Goal: Information Seeking & Learning: Learn about a topic

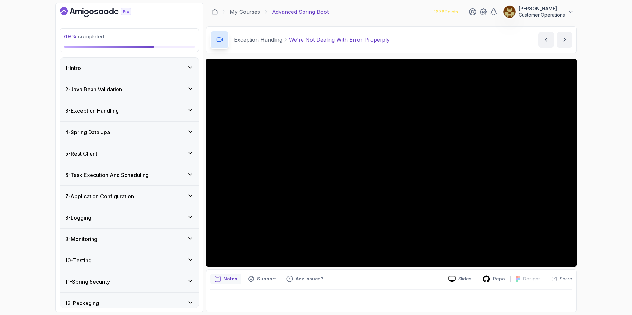
scroll to position [27, 0]
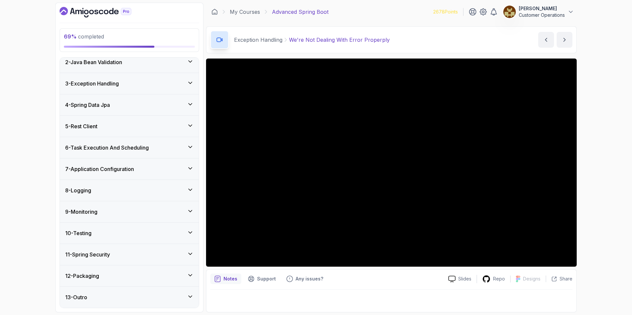
click at [126, 187] on div "8 - Logging" at bounding box center [129, 191] width 128 height 8
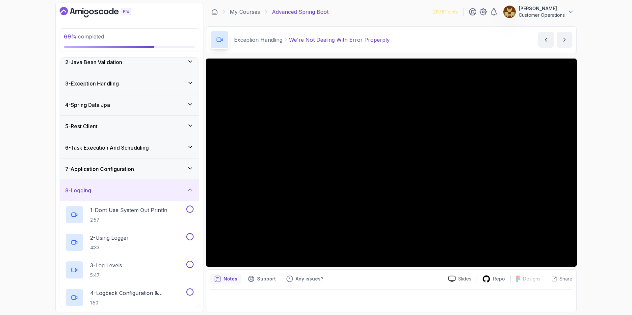
click at [131, 170] on h3 "7 - Application Configuration" at bounding box center [99, 169] width 69 height 8
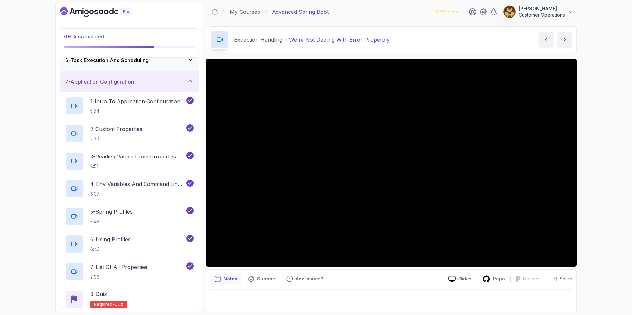
click at [134, 84] on h3 "7 - Application Configuration" at bounding box center [99, 82] width 69 height 8
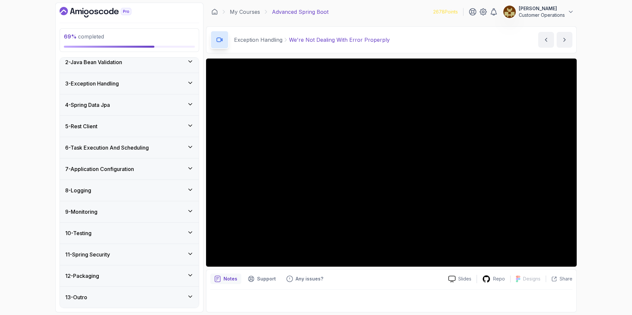
click at [115, 190] on div "8 - Logging" at bounding box center [129, 191] width 128 height 8
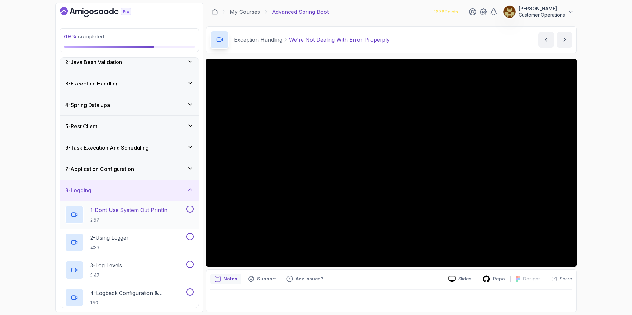
click at [170, 208] on div "1 - Dont Use System Out Println 2:57" at bounding box center [125, 215] width 120 height 18
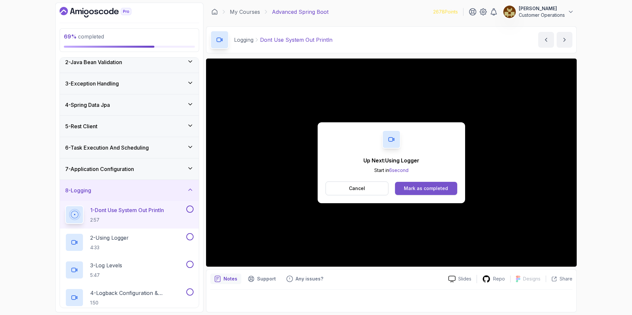
click at [411, 192] on button "Mark as completed" at bounding box center [426, 188] width 62 height 13
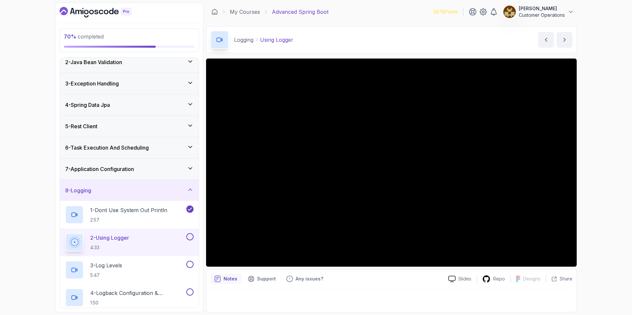
click at [372, 41] on div "Logging Using Logger Using Logger by [PERSON_NAME]" at bounding box center [391, 39] width 371 height 27
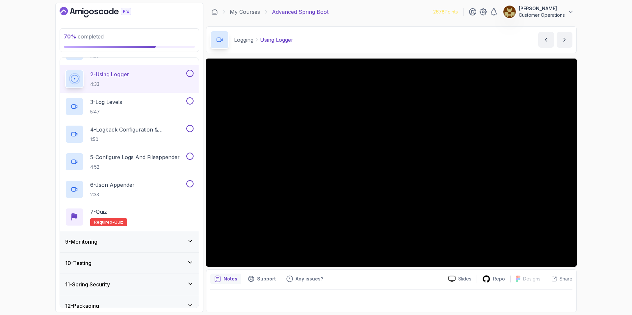
scroll to position [221, 0]
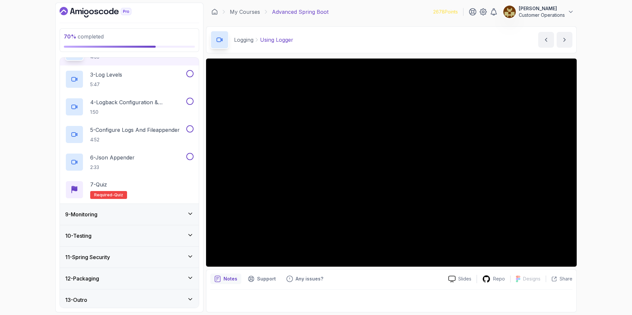
click at [111, 214] on div "9 - Monitoring" at bounding box center [129, 215] width 128 height 8
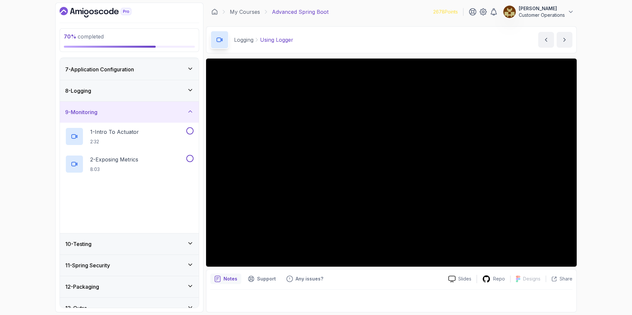
scroll to position [138, 0]
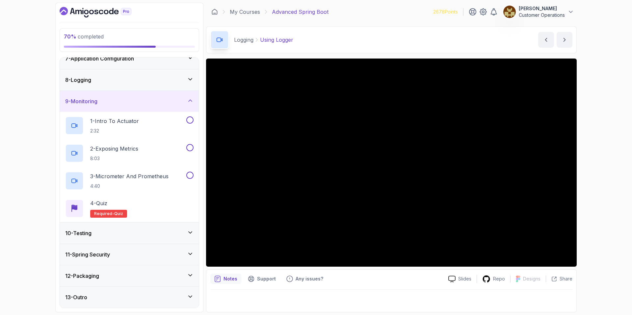
click at [129, 100] on div "9 - Monitoring" at bounding box center [129, 101] width 128 height 8
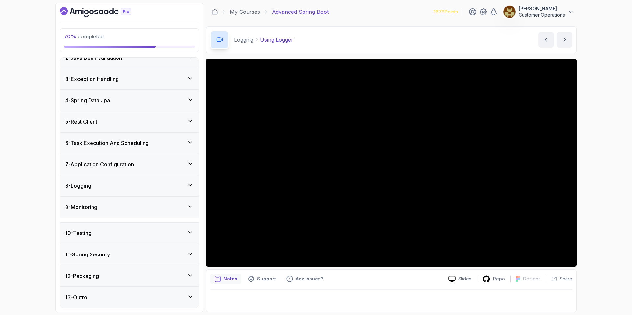
scroll to position [27, 0]
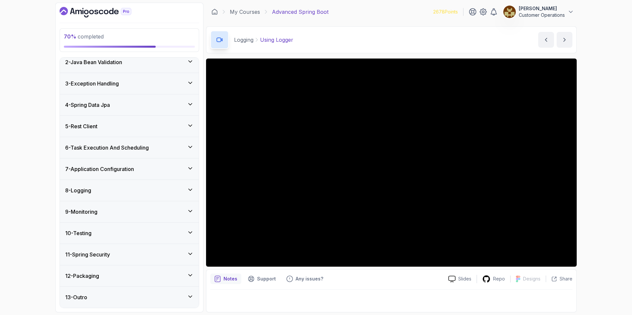
click at [113, 231] on div "10 - Testing" at bounding box center [129, 234] width 128 height 8
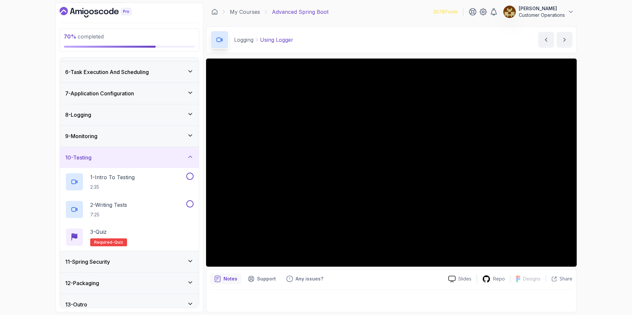
scroll to position [110, 0]
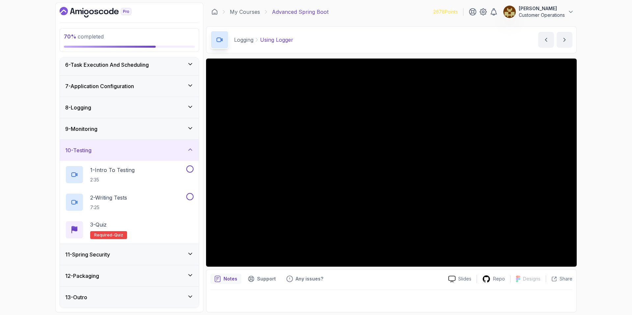
click at [139, 151] on div "10 - Testing" at bounding box center [129, 151] width 128 height 8
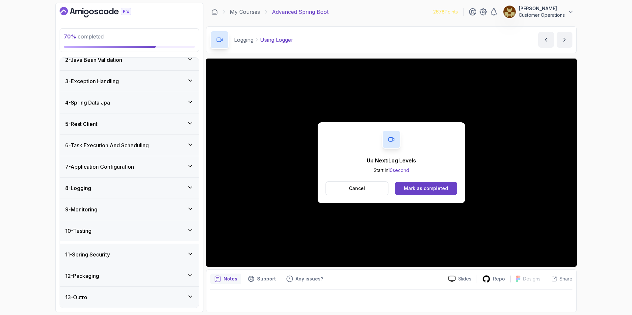
scroll to position [27, 0]
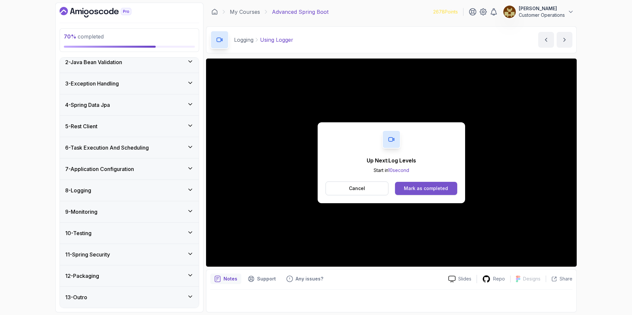
click at [410, 186] on div "Mark as completed" at bounding box center [426, 188] width 44 height 7
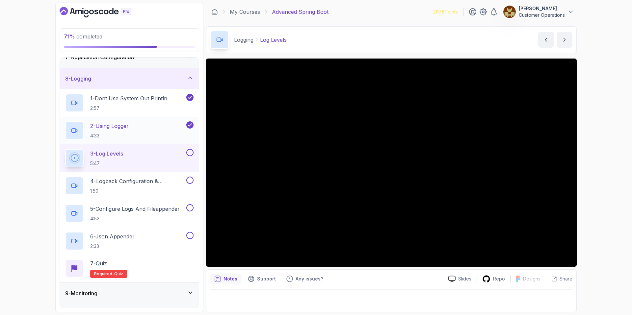
scroll to position [154, 0]
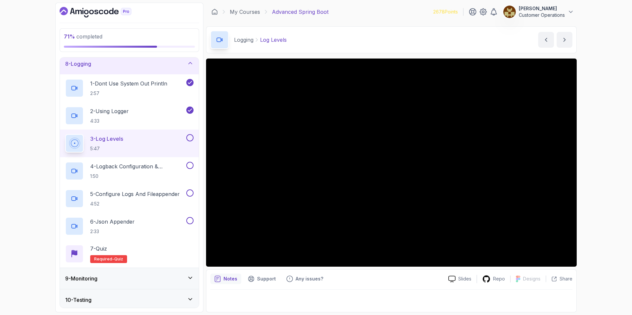
click at [396, 44] on div "Logging Log Levels Log Levels by [PERSON_NAME]" at bounding box center [391, 39] width 371 height 27
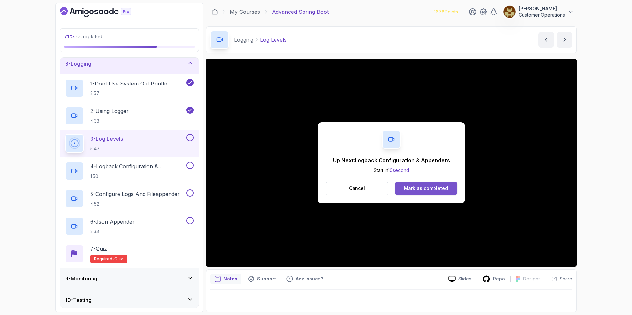
click at [437, 193] on button "Mark as completed" at bounding box center [426, 188] width 62 height 13
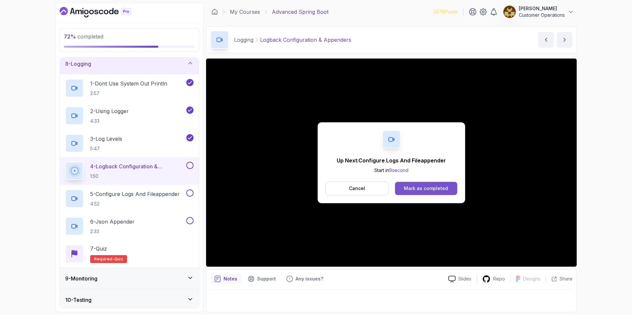
click at [425, 191] on div "Mark as completed" at bounding box center [426, 188] width 44 height 7
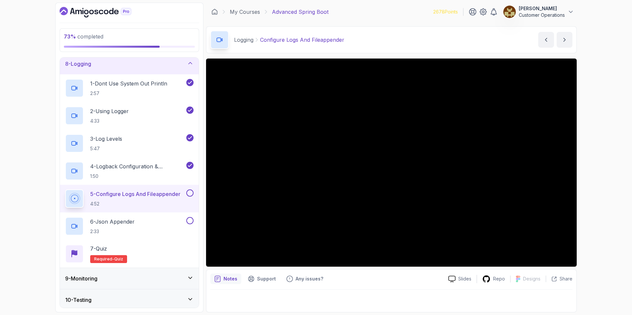
click at [596, 160] on div "73 % completed 1 - Intro 2 - Java Bean Validation 3 - Exception Handling 4 - Sp…" at bounding box center [316, 157] width 632 height 315
click at [385, 43] on div "Logging Configure Logs And Fileappender Configure Logs And Fileappender by [PER…" at bounding box center [391, 39] width 371 height 27
click at [407, 37] on div "Logging Configure Logs And Fileappender Configure Logs And Fileappender by [PER…" at bounding box center [391, 39] width 371 height 27
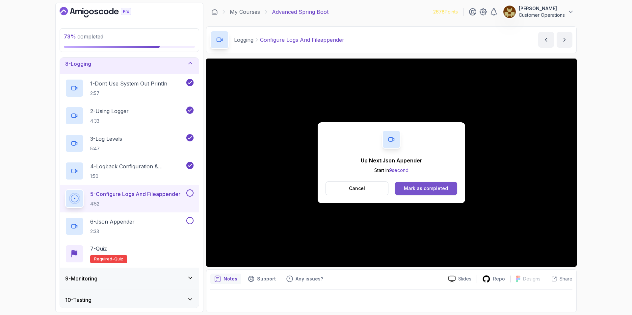
click at [414, 188] on div "Mark as completed" at bounding box center [426, 188] width 44 height 7
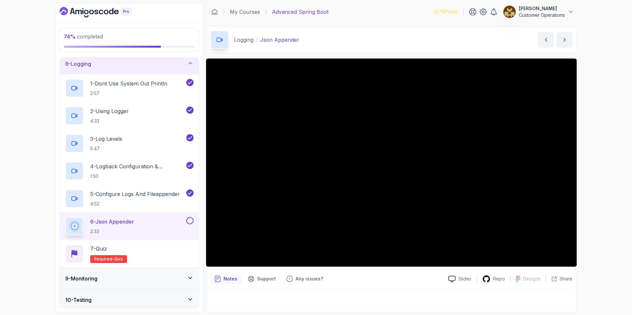
click at [361, 36] on div "Logging Json Appender Json Appender by [PERSON_NAME]" at bounding box center [391, 39] width 371 height 27
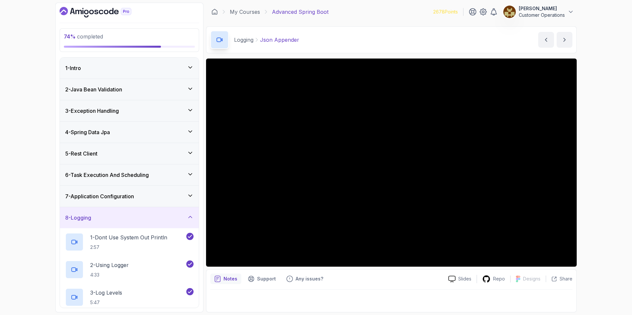
click at [127, 70] on div "1 - Intro" at bounding box center [129, 68] width 128 height 8
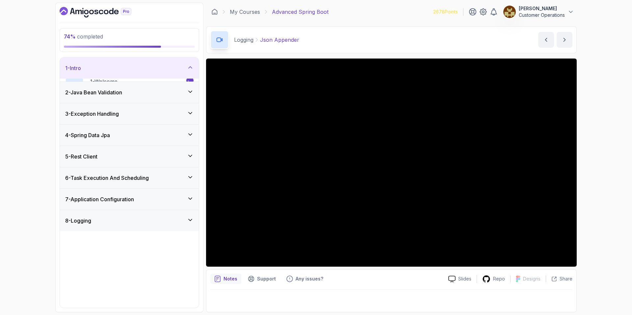
click at [127, 70] on div "1 - Intro" at bounding box center [129, 68] width 128 height 8
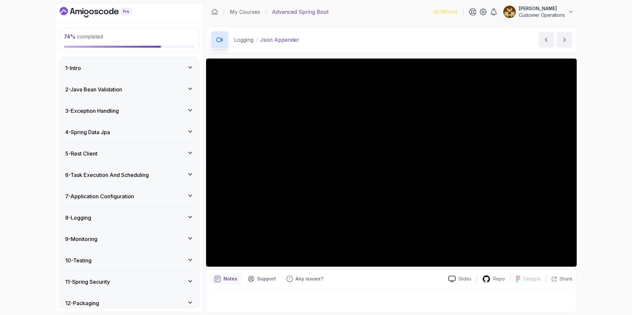
click at [126, 70] on div "1 - Intro" at bounding box center [129, 68] width 128 height 8
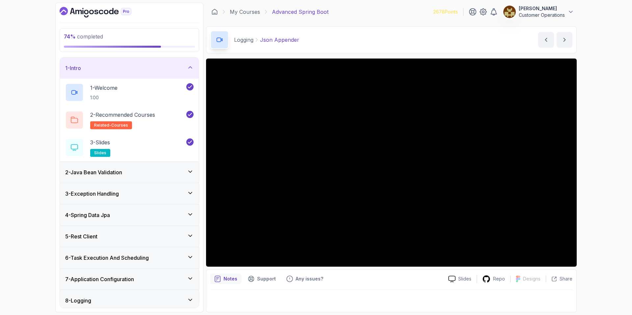
click at [159, 64] on div "1 - Intro" at bounding box center [129, 68] width 128 height 8
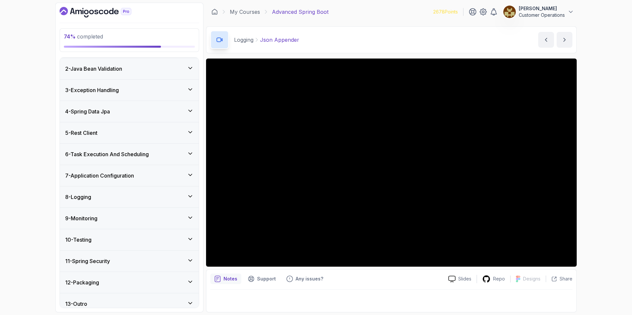
scroll to position [27, 0]
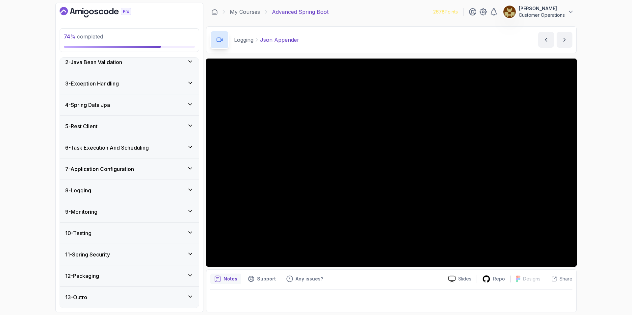
click at [227, 282] on p "Notes" at bounding box center [231, 279] width 14 height 7
click at [460, 276] on div "Slides" at bounding box center [460, 279] width 34 height 7
click at [122, 192] on div "8 - Logging" at bounding box center [129, 191] width 128 height 8
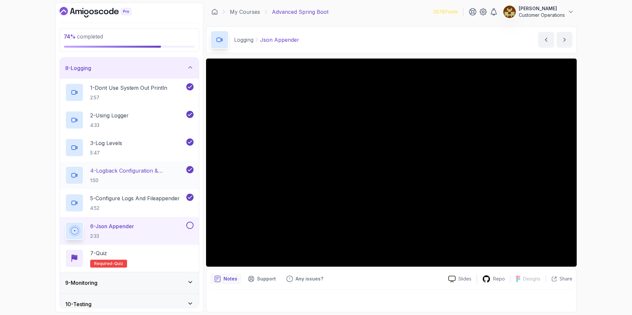
scroll to position [151, 0]
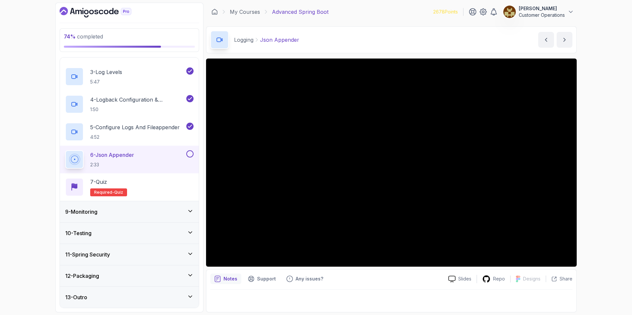
click at [136, 230] on div "10 - Testing" at bounding box center [129, 234] width 128 height 8
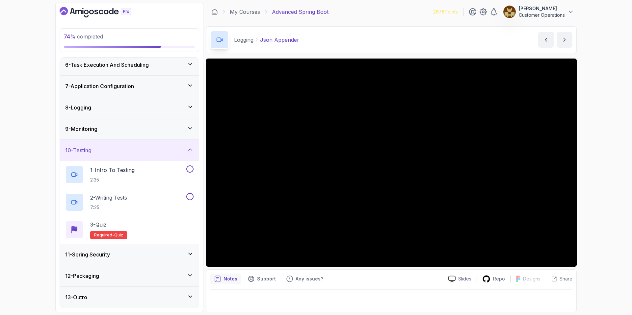
click at [126, 157] on div "10 - Testing" at bounding box center [129, 150] width 139 height 21
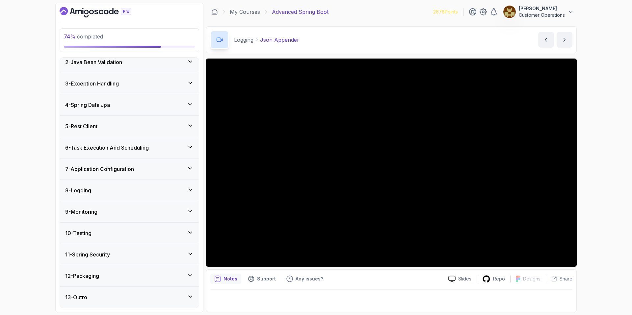
click at [110, 253] on h3 "11 - Spring Security" at bounding box center [87, 255] width 45 height 8
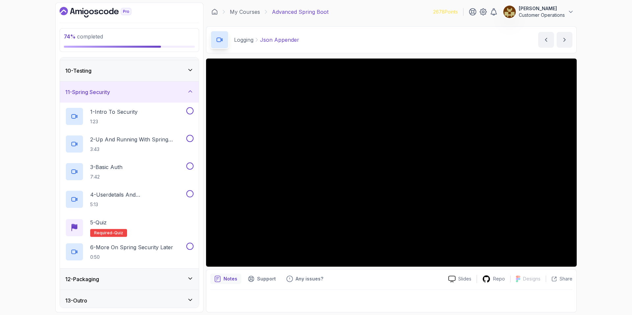
scroll to position [193, 0]
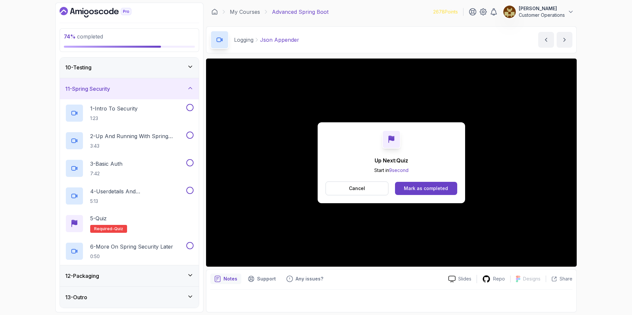
click at [135, 93] on div "11 - Spring Security" at bounding box center [129, 88] width 139 height 21
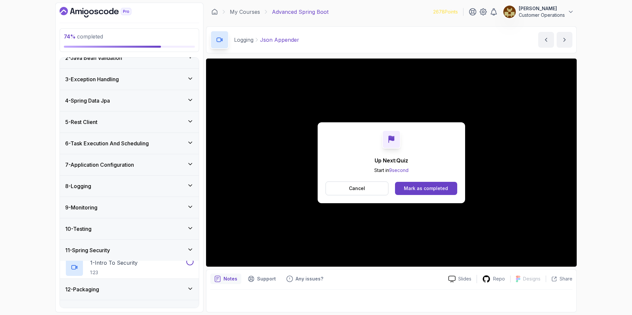
scroll to position [27, 0]
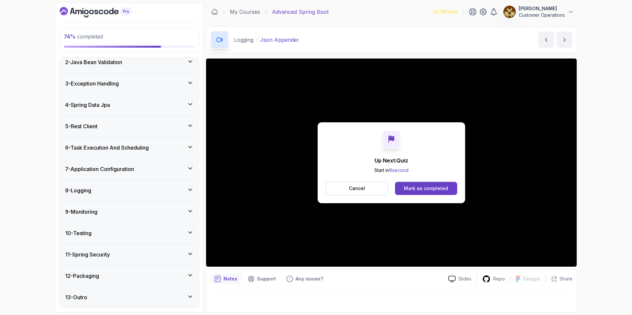
click at [119, 275] on div "12 - Packaging" at bounding box center [129, 276] width 128 height 8
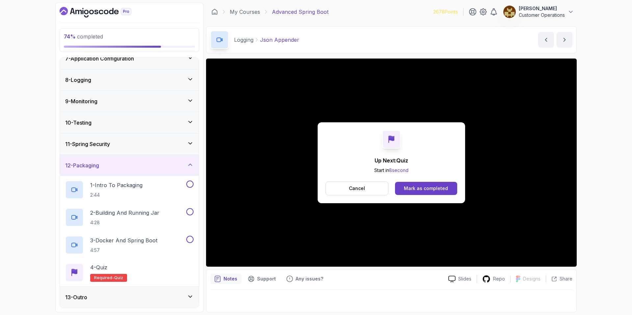
drag, startPoint x: 136, startPoint y: 166, endPoint x: 411, endPoint y: 172, distance: 275.3
click at [136, 166] on div "12 - Packaging" at bounding box center [129, 166] width 128 height 8
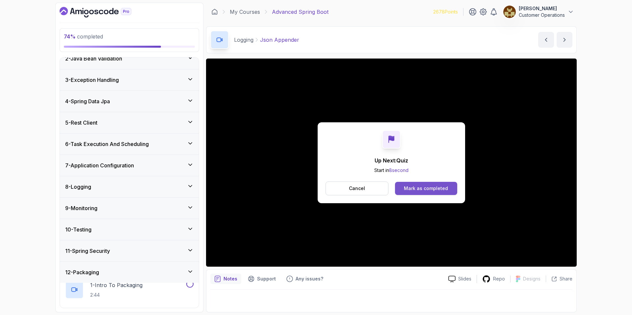
scroll to position [27, 0]
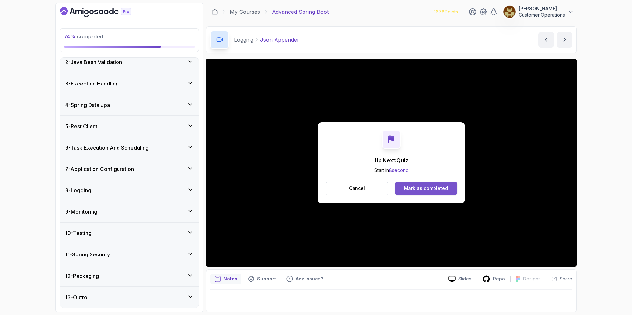
click at [427, 186] on div "Mark as completed" at bounding box center [426, 188] width 44 height 7
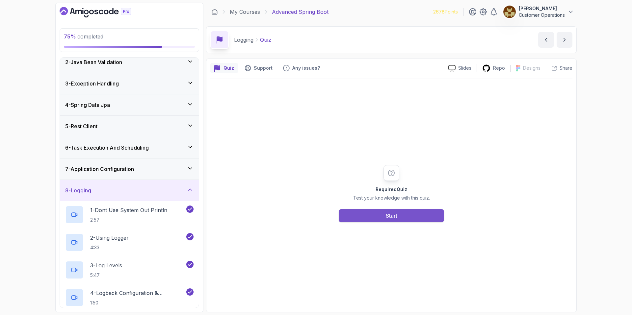
click at [394, 214] on div "Start" at bounding box center [392, 216] width 12 height 8
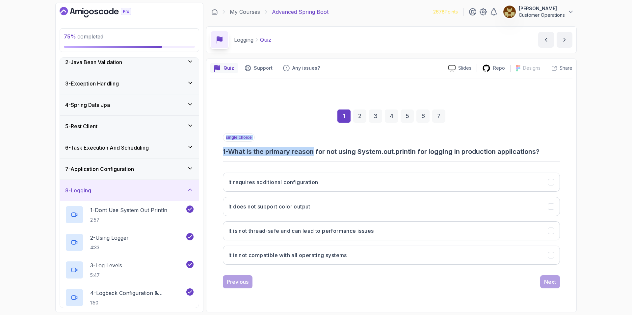
drag, startPoint x: 327, startPoint y: 152, endPoint x: 507, endPoint y: 160, distance: 179.6
click at [507, 160] on div "single choice 1 - What is the primary reason for not using System.out.println f…" at bounding box center [391, 201] width 337 height 137
drag, startPoint x: 507, startPoint y: 160, endPoint x: 517, endPoint y: 158, distance: 10.3
click at [507, 160] on div "single choice 1 - What is the primary reason for not using System.out.println f…" at bounding box center [391, 201] width 337 height 137
drag, startPoint x: 500, startPoint y: 157, endPoint x: 438, endPoint y: 155, distance: 61.6
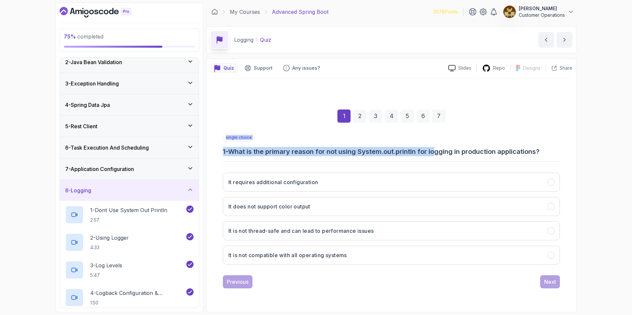
click at [438, 155] on div "single choice 1 - What is the primary reason for not using System.out.println f…" at bounding box center [391, 201] width 337 height 137
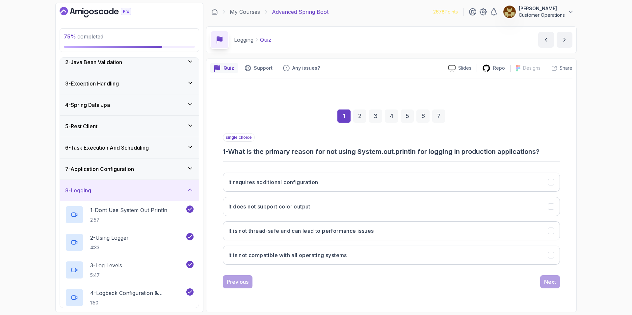
click at [431, 153] on h3 "1 - What is the primary reason for not using System.out.println for logging in …" at bounding box center [391, 151] width 337 height 9
click at [318, 232] on h3 "It is not thread-safe and can lead to performance issues" at bounding box center [301, 231] width 145 height 8
click at [560, 286] on div "1 2 3 4 5 6 7 single choice 1 - What is the primary reason for not using System…" at bounding box center [391, 194] width 362 height 200
click at [555, 283] on div "Next" at bounding box center [550, 282] width 12 height 8
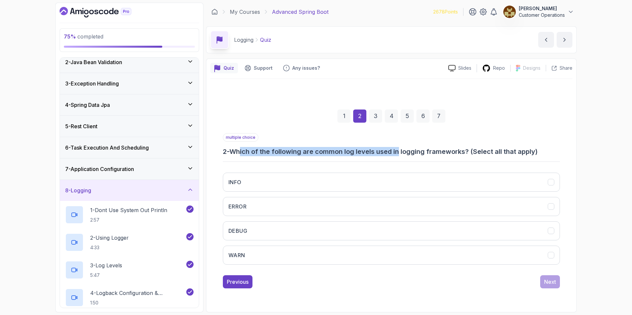
drag, startPoint x: 243, startPoint y: 151, endPoint x: 401, endPoint y: 154, distance: 158.7
click at [401, 154] on h3 "2 - Which of the following are common log levels used in logging frameworks? (S…" at bounding box center [391, 151] width 337 height 9
drag, startPoint x: 457, startPoint y: 151, endPoint x: 375, endPoint y: 155, distance: 82.7
click at [375, 155] on h3 "2 - Which of the following are common log levels used in logging frameworks? (S…" at bounding box center [391, 151] width 337 height 9
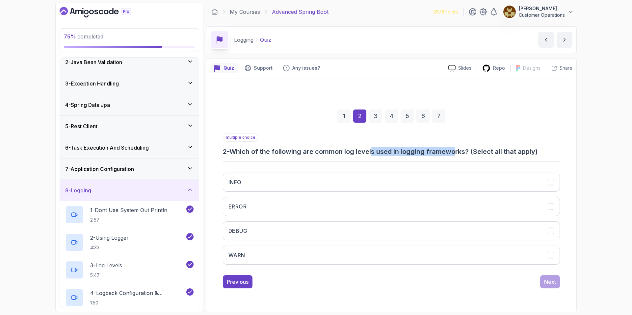
click at [375, 155] on h3 "2 - Which of the following are common log levels used in logging frameworks? (S…" at bounding box center [391, 151] width 337 height 9
drag, startPoint x: 375, startPoint y: 155, endPoint x: 448, endPoint y: 154, distance: 73.1
click at [448, 154] on h3 "2 - Which of the following are common log levels used in logging frameworks? (S…" at bounding box center [391, 151] width 337 height 9
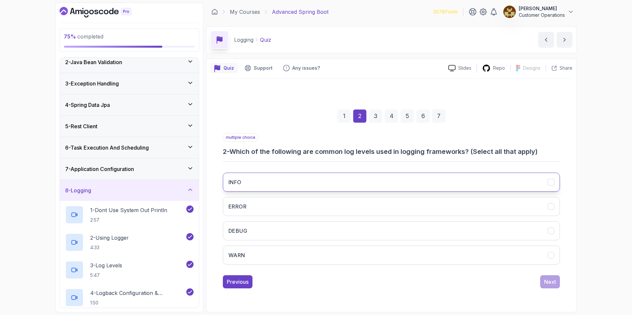
click at [334, 183] on button "INFO" at bounding box center [391, 182] width 337 height 19
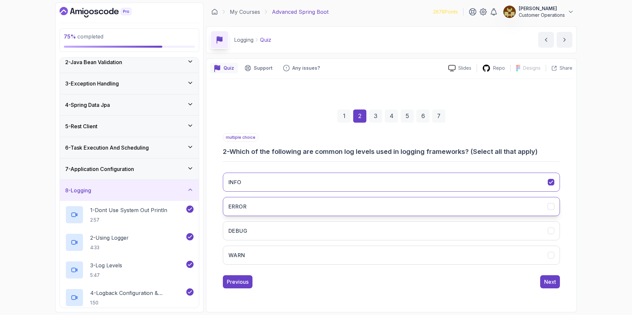
click at [324, 206] on button "ERROR" at bounding box center [391, 206] width 337 height 19
click at [318, 232] on button "DEBUG" at bounding box center [391, 231] width 337 height 19
click at [325, 257] on button "WARN" at bounding box center [391, 255] width 337 height 19
click at [550, 284] on div "Next" at bounding box center [550, 282] width 12 height 8
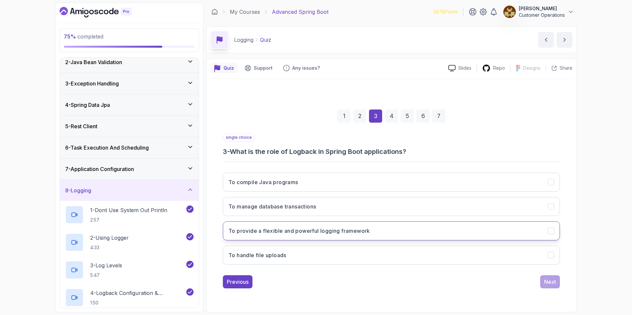
click at [319, 236] on button "To provide a flexible and powerful logging framework" at bounding box center [391, 231] width 337 height 19
click at [546, 282] on div "Next" at bounding box center [550, 282] width 12 height 8
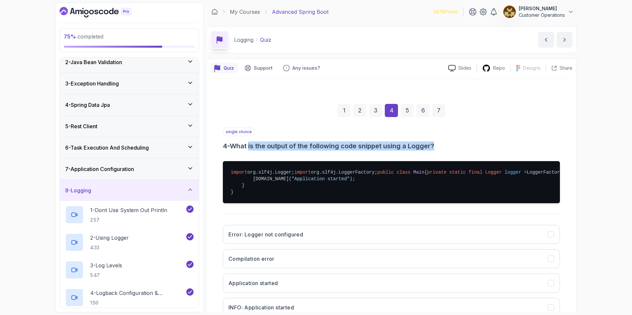
drag, startPoint x: 252, startPoint y: 146, endPoint x: 389, endPoint y: 155, distance: 138.0
click at [389, 155] on div "single choice 4 - What is the output of the following code snippet using a Logg…" at bounding box center [391, 225] width 337 height 195
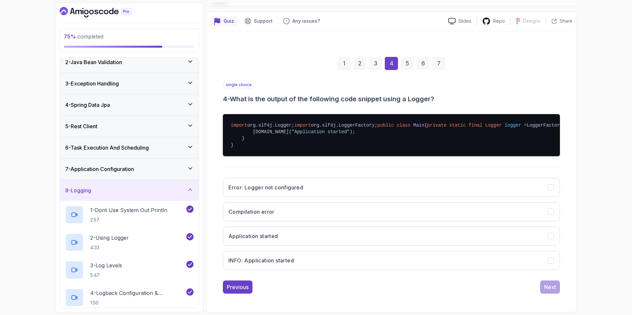
scroll to position [87, 0]
click at [349, 259] on button "INFO: Application started" at bounding box center [391, 260] width 337 height 19
click at [563, 291] on div "1 2 3 4 5 6 7 single choice 4 - What is the output of the following code snippe…" at bounding box center [391, 170] width 362 height 258
click at [548, 289] on div "Next" at bounding box center [550, 288] width 12 height 8
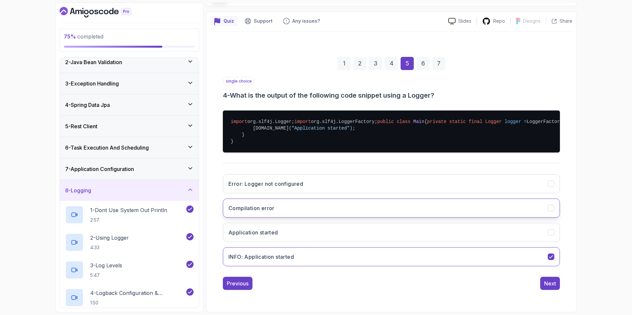
scroll to position [0, 0]
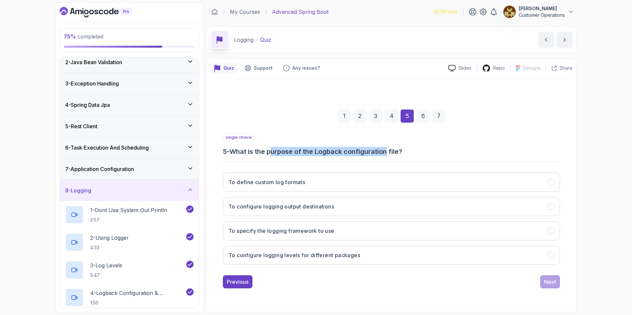
drag, startPoint x: 277, startPoint y: 148, endPoint x: 390, endPoint y: 154, distance: 113.1
click at [390, 154] on h3 "5 - What is the purpose of the Logback configuration file?" at bounding box center [391, 151] width 337 height 9
drag, startPoint x: 390, startPoint y: 154, endPoint x: 418, endPoint y: 157, distance: 28.8
click at [395, 155] on h3 "5 - What is the purpose of the Logback configuration file?" at bounding box center [391, 151] width 337 height 9
drag, startPoint x: 437, startPoint y: 157, endPoint x: 341, endPoint y: 152, distance: 96.3
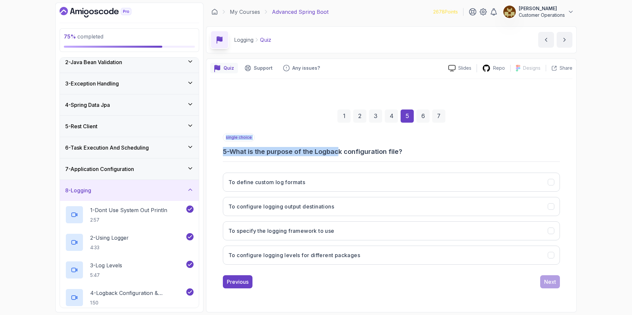
click at [341, 152] on div "single choice 5 - What is the purpose of the Logback configuration file? To def…" at bounding box center [391, 201] width 337 height 137
click at [341, 152] on h3 "5 - What is the purpose of the Logback configuration file?" at bounding box center [391, 151] width 337 height 9
drag, startPoint x: 264, startPoint y: 150, endPoint x: 384, endPoint y: 160, distance: 119.6
click at [384, 161] on div "single choice 5 - What is the purpose of the Logback configuration file? To def…" at bounding box center [391, 201] width 337 height 137
click at [390, 157] on div "single choice 5 - What is the purpose of the Logback configuration file? To def…" at bounding box center [391, 201] width 337 height 137
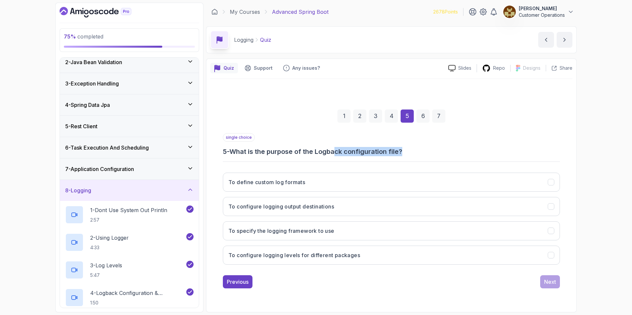
drag, startPoint x: 390, startPoint y: 150, endPoint x: 339, endPoint y: 151, distance: 50.7
click at [339, 151] on h3 "5 - What is the purpose of the Logback configuration file?" at bounding box center [391, 151] width 337 height 9
drag, startPoint x: 338, startPoint y: 151, endPoint x: 345, endPoint y: 152, distance: 7.4
click at [340, 152] on h3 "5 - What is the purpose of the Logback configuration file?" at bounding box center [391, 151] width 337 height 9
drag, startPoint x: 373, startPoint y: 155, endPoint x: 424, endPoint y: 155, distance: 51.4
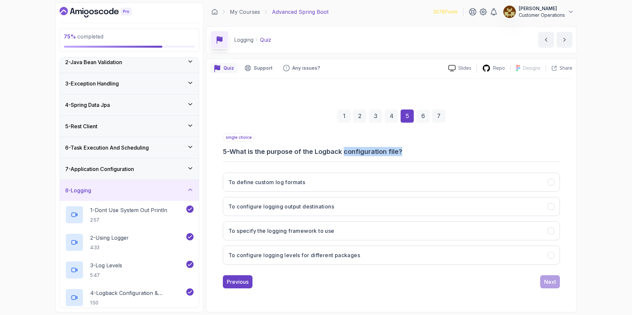
click at [424, 155] on h3 "5 - What is the purpose of the Logback configuration file?" at bounding box center [391, 151] width 337 height 9
drag, startPoint x: 422, startPoint y: 155, endPoint x: 339, endPoint y: 151, distance: 83.7
click at [339, 151] on h3 "5 - What is the purpose of the Logback configuration file?" at bounding box center [391, 151] width 337 height 9
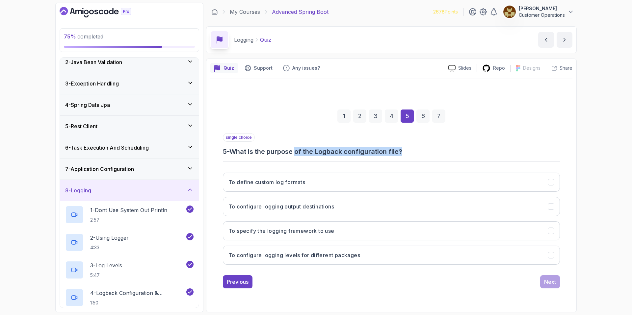
drag, startPoint x: 300, startPoint y: 149, endPoint x: 406, endPoint y: 156, distance: 106.9
click at [406, 156] on h3 "5 - What is the purpose of the Logback configuration file?" at bounding box center [391, 151] width 337 height 9
drag, startPoint x: 406, startPoint y: 156, endPoint x: 432, endPoint y: 157, distance: 25.4
click at [407, 156] on h3 "5 - What is the purpose of the Logback configuration file?" at bounding box center [391, 151] width 337 height 9
drag, startPoint x: 410, startPoint y: 156, endPoint x: 338, endPoint y: 154, distance: 72.1
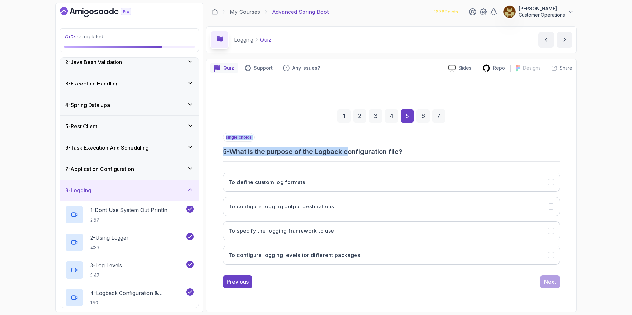
click at [339, 154] on div "single choice 5 - What is the purpose of the Logback configuration file? To def…" at bounding box center [391, 201] width 337 height 137
click at [338, 154] on h3 "5 - What is the purpose of the Logback configuration file?" at bounding box center [391, 151] width 337 height 9
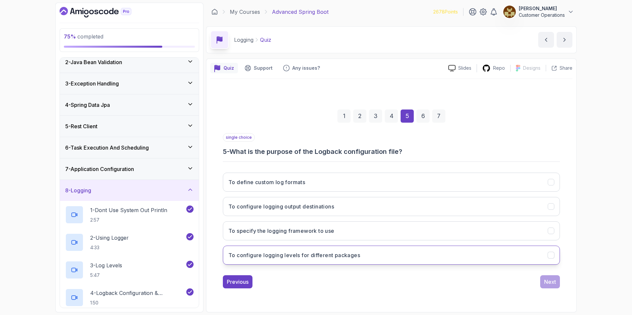
click at [304, 260] on button "To configure logging levels for different packages" at bounding box center [391, 255] width 337 height 19
click at [548, 284] on div "Next" at bounding box center [550, 282] width 12 height 8
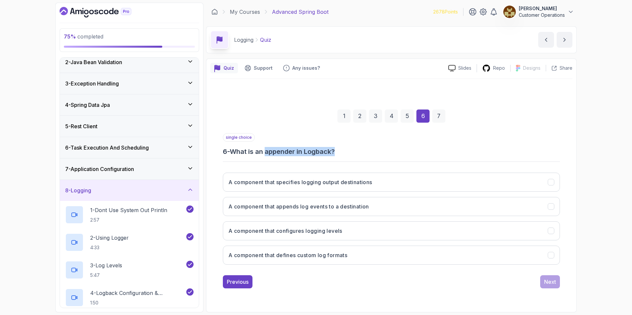
drag, startPoint x: 269, startPoint y: 153, endPoint x: 345, endPoint y: 149, distance: 75.9
click at [345, 149] on h3 "6 - What is an appender in Logback?" at bounding box center [391, 151] width 337 height 9
drag, startPoint x: 356, startPoint y: 150, endPoint x: 275, endPoint y: 150, distance: 81.0
click at [277, 150] on h3 "6 - What is an appender in Logback?" at bounding box center [391, 151] width 337 height 9
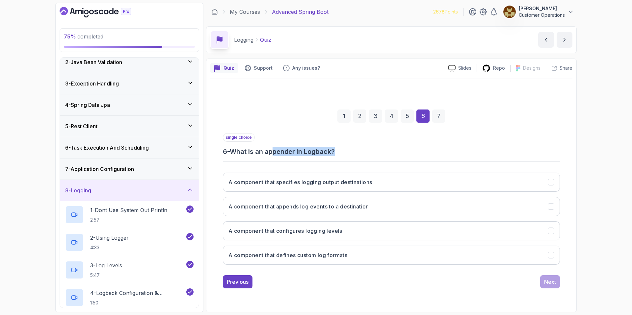
click at [275, 150] on h3 "6 - What is an appender in Logback?" at bounding box center [391, 151] width 337 height 9
drag, startPoint x: 267, startPoint y: 152, endPoint x: 326, endPoint y: 149, distance: 58.7
click at [326, 149] on h3 "6 - What is an appender in Logback?" at bounding box center [391, 151] width 337 height 9
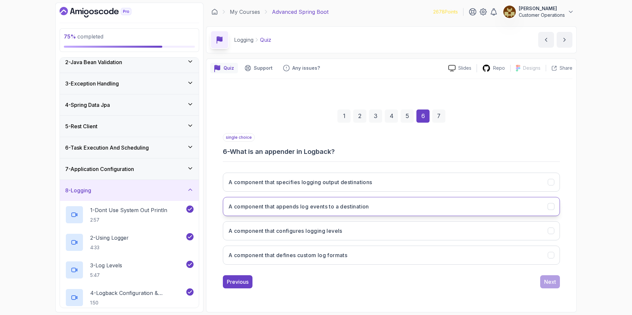
click at [413, 210] on button "A component that appends log events to a destination" at bounding box center [391, 206] width 337 height 19
click at [551, 278] on div "Next" at bounding box center [550, 282] width 12 height 8
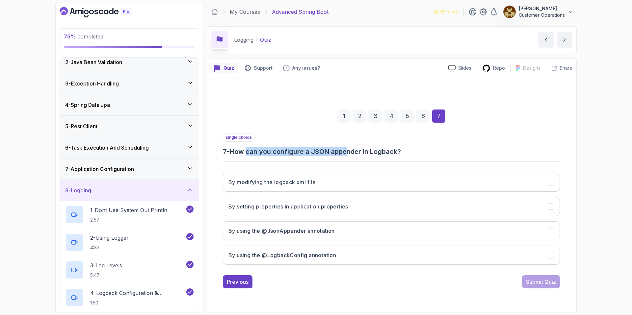
drag, startPoint x: 249, startPoint y: 152, endPoint x: 351, endPoint y: 152, distance: 102.4
click at [351, 152] on h3 "7 - How can you configure a JSON appender in Logback?" at bounding box center [391, 151] width 337 height 9
drag, startPoint x: 412, startPoint y: 154, endPoint x: 333, endPoint y: 151, distance: 78.8
click at [333, 151] on h3 "7 - How can you configure a JSON appender in Logback?" at bounding box center [391, 151] width 337 height 9
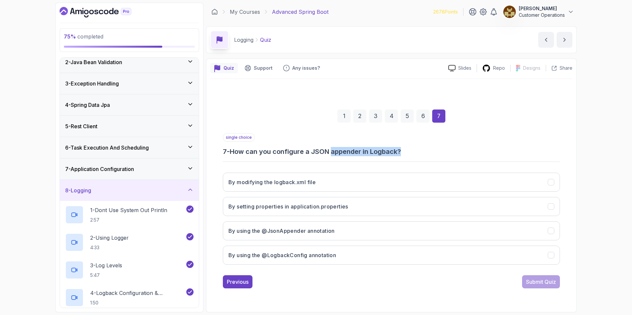
click at [333, 151] on h3 "7 - How can you configure a JSON appender in Logback?" at bounding box center [391, 151] width 337 height 9
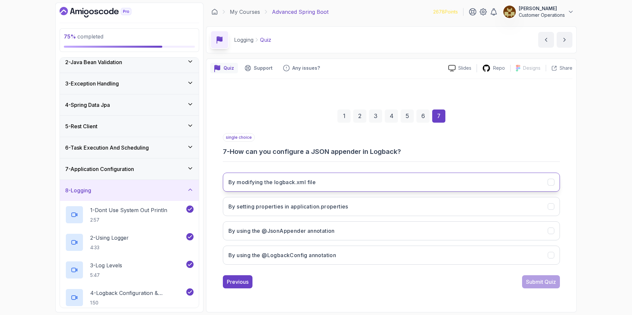
click at [337, 188] on button "By modifying the logback.xml file" at bounding box center [391, 182] width 337 height 19
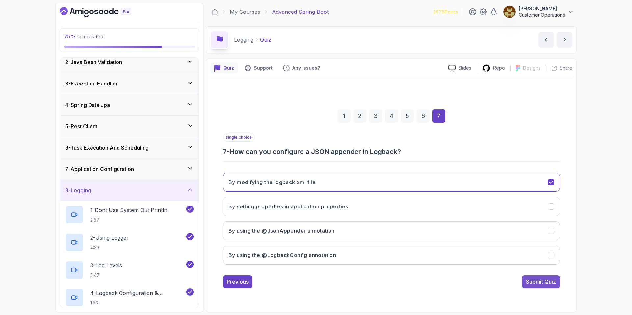
click at [538, 284] on div "Submit Quiz" at bounding box center [541, 282] width 30 height 8
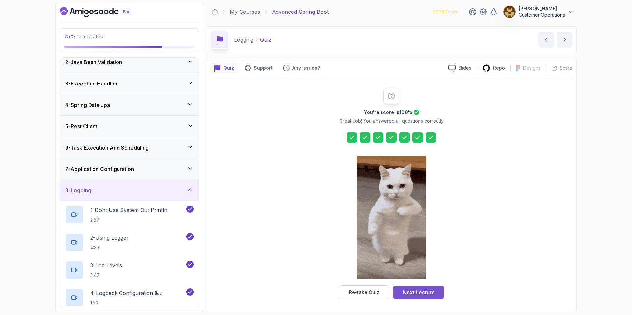
click at [423, 296] on div "Next Lecture" at bounding box center [419, 293] width 32 height 8
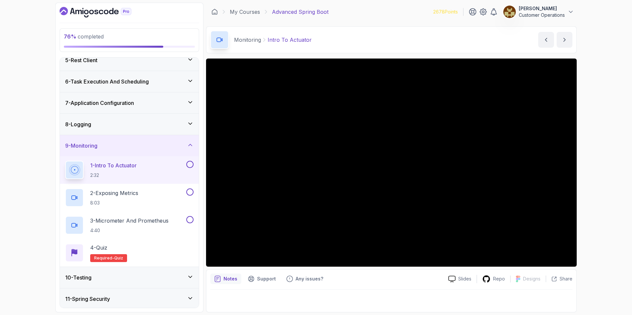
scroll to position [93, 0]
click at [607, 54] on div "76 % completed 1 - Intro 2 - Java Bean Validation 3 - Exception Handling 4 - Sp…" at bounding box center [316, 157] width 632 height 315
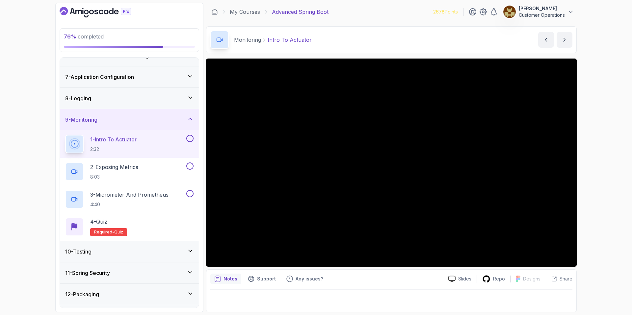
scroll to position [119, 0]
click at [372, 41] on div "Monitoring Intro To Actuator Intro To Actuator by [PERSON_NAME]" at bounding box center [391, 39] width 371 height 27
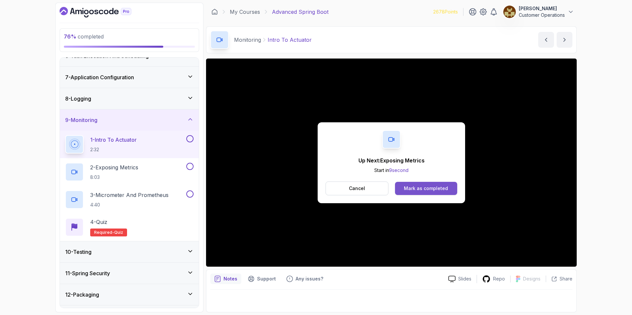
click at [419, 190] on div "Mark as completed" at bounding box center [426, 188] width 44 height 7
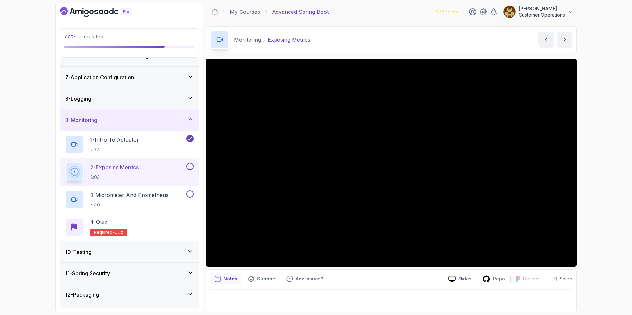
click at [204, 262] on div "77 % completed 1 - Intro 2 - Java Bean Validation 3 - Exception Handling 4 - Sp…" at bounding box center [316, 158] width 522 height 310
click at [388, 41] on div "Monitoring Exposing Metrics Exposing Metrics by [PERSON_NAME]" at bounding box center [391, 39] width 371 height 27
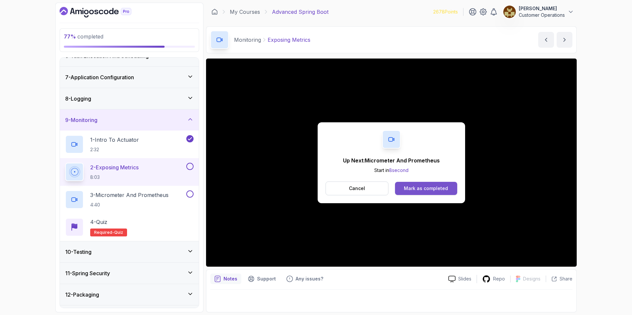
click at [434, 189] on div "Mark as completed" at bounding box center [426, 188] width 44 height 7
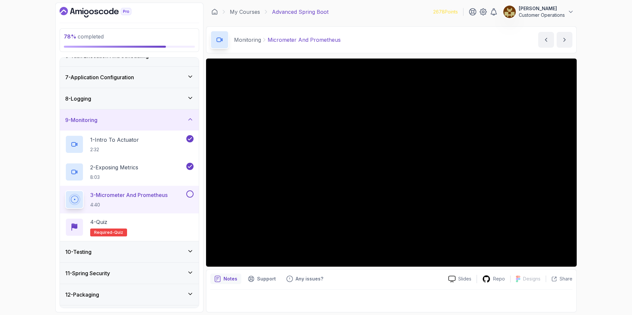
click at [392, 45] on div "Monitoring Micrometer And Prometheus Micrometer And Prometheus by [PERSON_NAME]" at bounding box center [391, 39] width 371 height 27
click at [371, 36] on div "Monitoring Micrometer And Prometheus Micrometer And Prometheus by [PERSON_NAME]" at bounding box center [391, 39] width 371 height 27
click at [610, 157] on div "78 % completed 1 - Intro 2 - Java Bean Validation 3 - Exception Handling 4 - Sp…" at bounding box center [316, 157] width 632 height 315
click at [596, 170] on div "78 % completed 1 - Intro 2 - Java Bean Validation 3 - Exception Handling 4 - Sp…" at bounding box center [316, 157] width 632 height 315
click at [382, 47] on div "Monitoring Micrometer And Prometheus Micrometer And Prometheus by [PERSON_NAME]" at bounding box center [391, 39] width 371 height 27
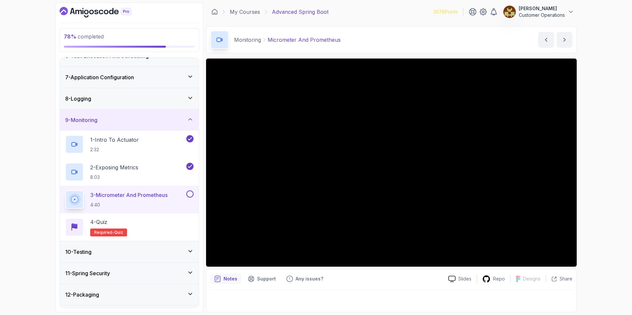
click at [603, 166] on div "78 % completed 1 - Intro 2 - Java Bean Validation 3 - Exception Handling 4 - Sp…" at bounding box center [316, 157] width 632 height 315
click at [368, 39] on div "Monitoring Micrometer And Prometheus Micrometer And Prometheus by [PERSON_NAME]" at bounding box center [391, 39] width 371 height 27
click at [375, 32] on div "Monitoring Micrometer And Prometheus Micrometer And Prometheus by [PERSON_NAME]" at bounding box center [391, 39] width 371 height 27
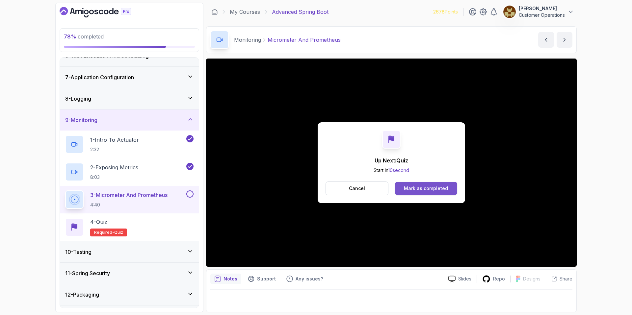
click at [425, 187] on div "Mark as completed" at bounding box center [426, 188] width 44 height 7
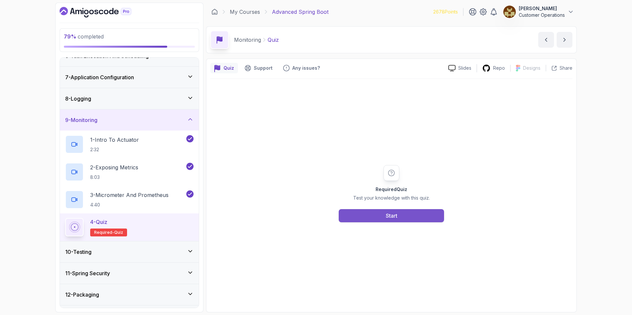
click at [399, 217] on button "Start" at bounding box center [391, 215] width 105 height 13
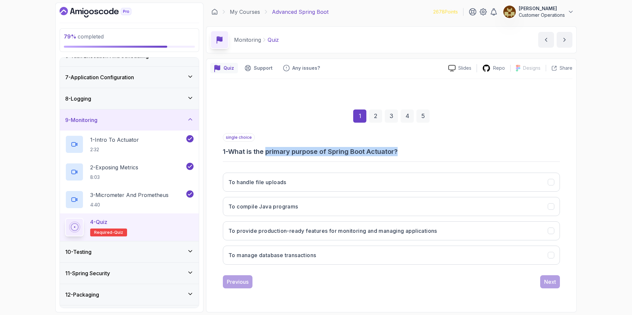
drag, startPoint x: 269, startPoint y: 152, endPoint x: 428, endPoint y: 149, distance: 159.4
click at [428, 149] on h3 "1 - What is the primary purpose of Spring Boot Actuator?" at bounding box center [391, 151] width 337 height 9
drag, startPoint x: 427, startPoint y: 149, endPoint x: 293, endPoint y: 145, distance: 134.4
click at [293, 145] on div "single choice 1 - What is the primary purpose of Spring Boot Actuator?" at bounding box center [391, 144] width 337 height 23
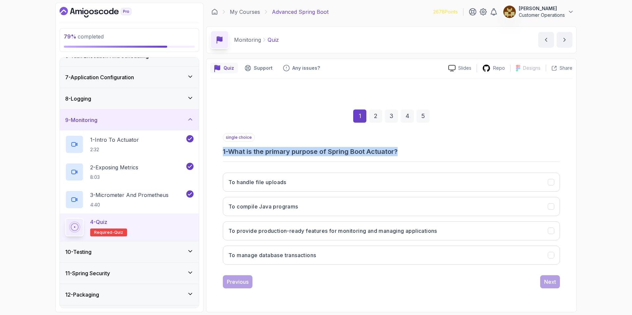
click at [293, 145] on div "single choice 1 - What is the primary purpose of Spring Boot Actuator?" at bounding box center [391, 144] width 337 height 23
drag, startPoint x: 286, startPoint y: 152, endPoint x: 419, endPoint y: 153, distance: 133.0
click at [419, 153] on h3 "1 - What is the primary purpose of Spring Boot Actuator?" at bounding box center [391, 151] width 337 height 9
drag, startPoint x: 307, startPoint y: 151, endPoint x: 366, endPoint y: 153, distance: 59.0
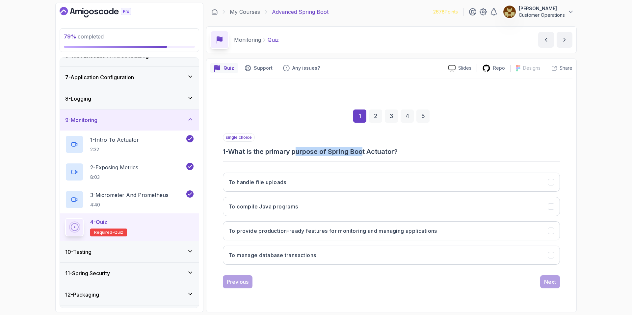
click at [366, 153] on h3 "1 - What is the primary purpose of Spring Boot Actuator?" at bounding box center [391, 151] width 337 height 9
drag, startPoint x: 366, startPoint y: 153, endPoint x: 410, endPoint y: 154, distance: 44.2
click at [366, 153] on h3 "1 - What is the primary purpose of Spring Boot Actuator?" at bounding box center [391, 151] width 337 height 9
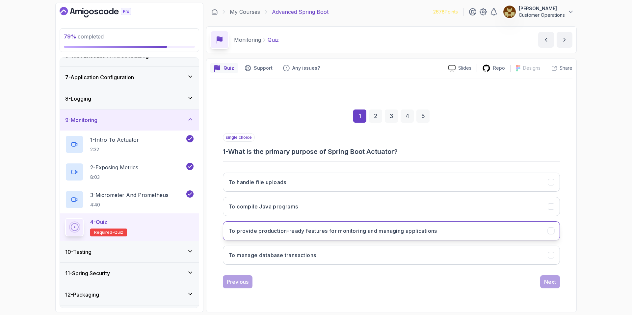
click at [326, 235] on button "To provide production-ready features for monitoring and managing applications" at bounding box center [391, 231] width 337 height 19
click at [545, 281] on div "Next" at bounding box center [550, 282] width 12 height 8
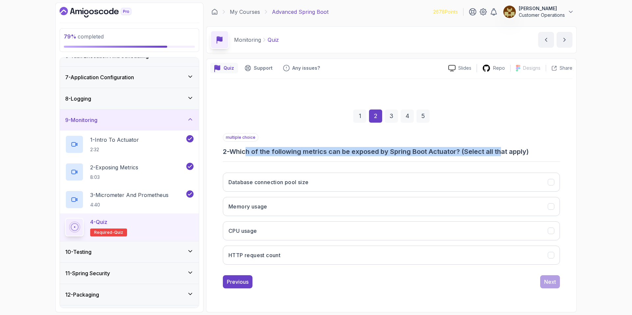
drag, startPoint x: 251, startPoint y: 151, endPoint x: 505, endPoint y: 151, distance: 253.9
click at [505, 151] on h3 "2 - Which of the following metrics can be exposed by Spring Boot Actuator? (Sel…" at bounding box center [391, 151] width 337 height 9
drag, startPoint x: 517, startPoint y: 148, endPoint x: 366, endPoint y: 152, distance: 150.2
click at [366, 152] on h3 "2 - Which of the following metrics can be exposed by Spring Boot Actuator? (Sel…" at bounding box center [391, 151] width 337 height 9
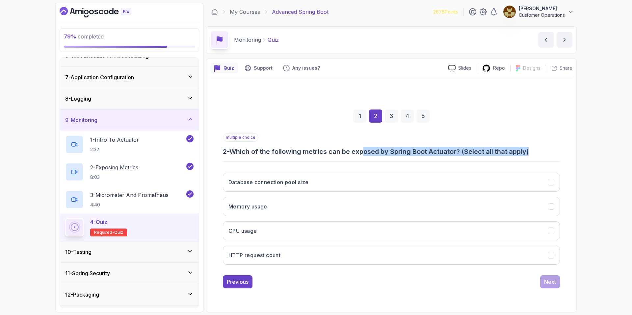
click at [366, 152] on h3 "2 - Which of the following metrics can be exposed by Spring Boot Actuator? (Sel…" at bounding box center [391, 151] width 337 height 9
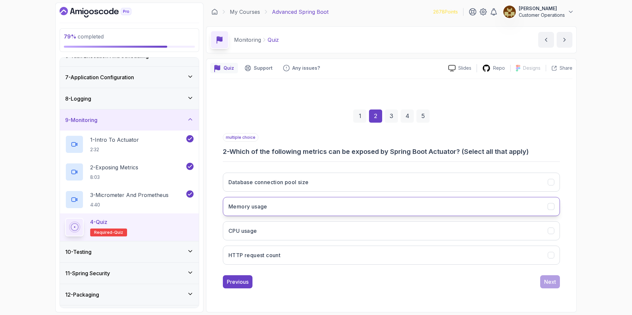
click at [278, 210] on button "Memory usage" at bounding box center [391, 206] width 337 height 19
click at [278, 232] on button "CPU usage" at bounding box center [391, 231] width 337 height 19
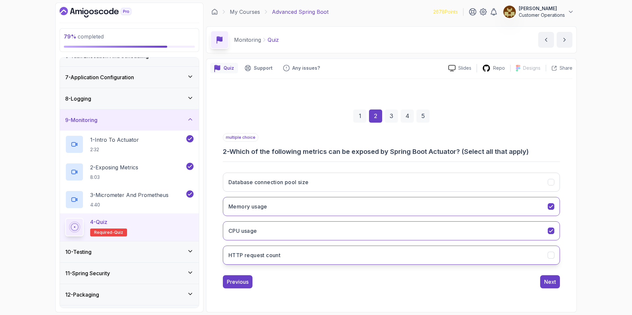
click at [275, 249] on button "HTTP request count" at bounding box center [391, 255] width 337 height 19
click at [556, 281] on div "Next" at bounding box center [550, 282] width 12 height 8
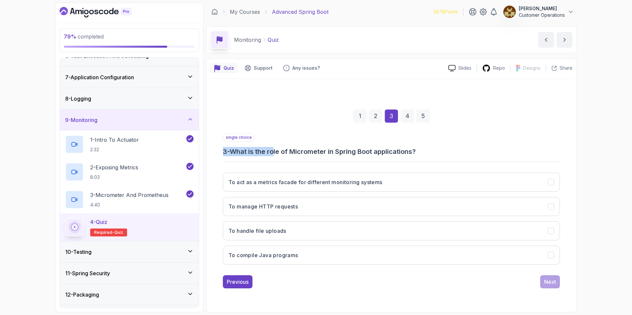
drag, startPoint x: 277, startPoint y: 149, endPoint x: 426, endPoint y: 138, distance: 150.2
click at [428, 135] on div "single choice 3 - What is the role of Micrometer in Spring Boot applications?" at bounding box center [391, 144] width 337 height 23
drag, startPoint x: 378, startPoint y: 150, endPoint x: 415, endPoint y: 149, distance: 37.3
click at [379, 150] on h3 "3 - What is the role of Micrometer in Spring Boot applications?" at bounding box center [391, 151] width 337 height 9
drag, startPoint x: 470, startPoint y: 150, endPoint x: 294, endPoint y: 154, distance: 176.2
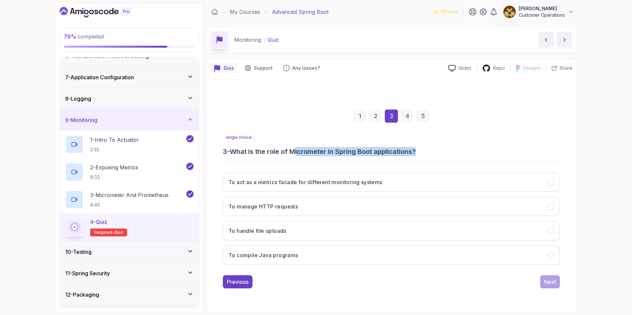
click at [294, 154] on h3 "3 - What is the role of Micrometer in Spring Boot applications?" at bounding box center [391, 151] width 337 height 9
click at [291, 154] on h3 "3 - What is the role of Micrometer in Spring Boot applications?" at bounding box center [391, 151] width 337 height 9
drag, startPoint x: 284, startPoint y: 155, endPoint x: 434, endPoint y: 152, distance: 149.9
click at [433, 151] on h3 "3 - What is the role of Micrometer in Spring Boot applications?" at bounding box center [391, 151] width 337 height 9
click at [434, 152] on h3 "3 - What is the role of Micrometer in Spring Boot applications?" at bounding box center [391, 151] width 337 height 9
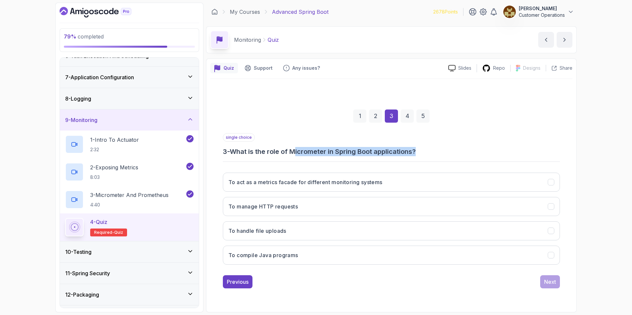
drag, startPoint x: 423, startPoint y: 151, endPoint x: 299, endPoint y: 148, distance: 123.8
click at [299, 148] on h3 "3 - What is the role of Micrometer in Spring Boot applications?" at bounding box center [391, 151] width 337 height 9
drag, startPoint x: 295, startPoint y: 150, endPoint x: 451, endPoint y: 155, distance: 156.2
click at [451, 155] on h3 "3 - What is the role of Micrometer in Spring Boot applications?" at bounding box center [391, 151] width 337 height 9
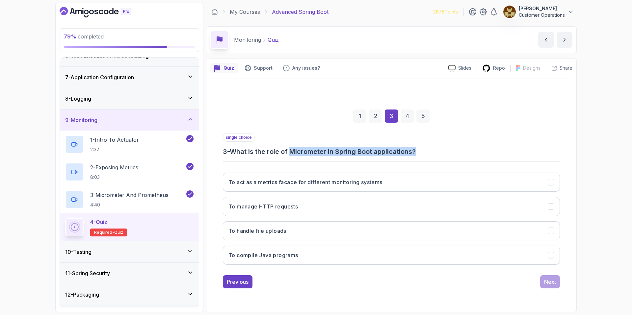
click at [451, 155] on h3 "3 - What is the role of Micrometer in Spring Boot applications?" at bounding box center [391, 151] width 337 height 9
drag, startPoint x: 382, startPoint y: 153, endPoint x: 466, endPoint y: 154, distance: 84.0
click at [464, 154] on h3 "3 - What is the role of Micrometer in Spring Boot applications?" at bounding box center [391, 151] width 337 height 9
click at [467, 155] on h3 "3 - What is the role of Micrometer in Spring Boot applications?" at bounding box center [391, 151] width 337 height 9
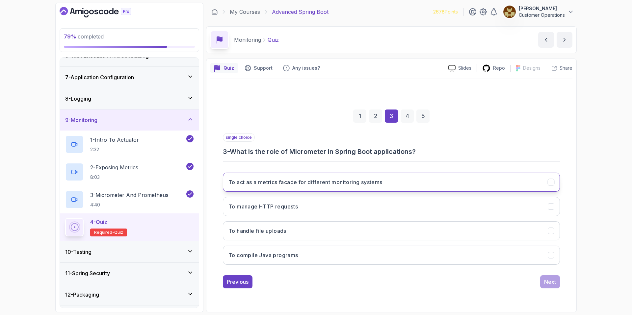
click at [327, 186] on h3 "To act as a metrics facade for different monitoring systems" at bounding box center [306, 182] width 154 height 8
click at [548, 278] on div "Next" at bounding box center [550, 282] width 12 height 8
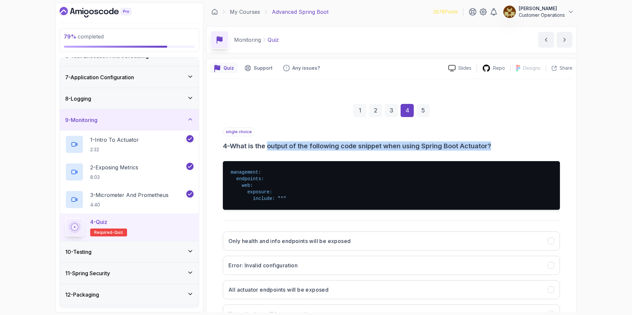
drag, startPoint x: 272, startPoint y: 150, endPoint x: 508, endPoint y: 153, distance: 235.4
click at [507, 154] on div "single choice 4 - What is the output of the following code snippet when using S…" at bounding box center [391, 229] width 337 height 202
click at [509, 153] on div "single choice 4 - What is the output of the following code snippet when using S…" at bounding box center [391, 229] width 337 height 202
drag, startPoint x: 452, startPoint y: 144, endPoint x: 356, endPoint y: 142, distance: 96.8
click at [358, 142] on div "single choice 4 - What is the output of the following code snippet when using S…" at bounding box center [391, 229] width 337 height 202
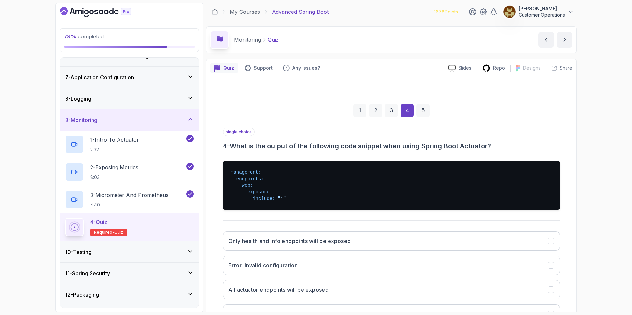
click at [345, 142] on h3 "4 - What is the output of the following code snippet when using Spring Boot Act…" at bounding box center [391, 146] width 337 height 9
drag, startPoint x: 352, startPoint y: 146, endPoint x: 423, endPoint y: 147, distance: 70.5
click at [423, 147] on h3 "4 - What is the output of the following code snippet when using Spring Boot Act…" at bounding box center [391, 146] width 337 height 9
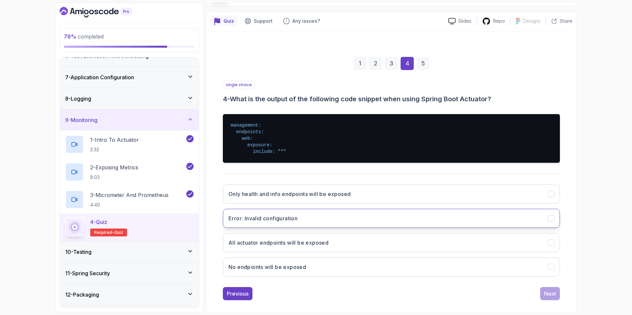
scroll to position [54, 0]
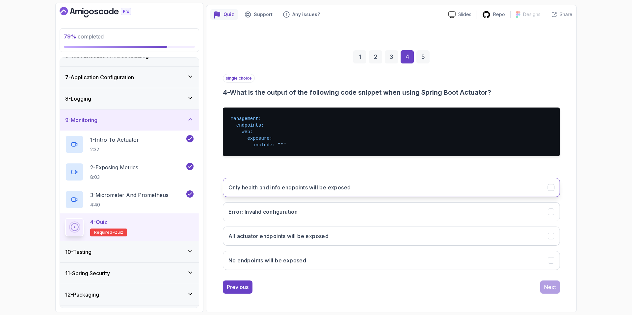
click at [348, 191] on h3 "Only health and info endpoints will be exposed" at bounding box center [290, 188] width 122 height 8
click at [379, 191] on button "Only health and info endpoints will be exposed" at bounding box center [391, 187] width 337 height 19
click at [382, 219] on button "Error: Invalid configuration" at bounding box center [391, 212] width 337 height 19
click at [550, 290] on div "Next" at bounding box center [550, 288] width 12 height 8
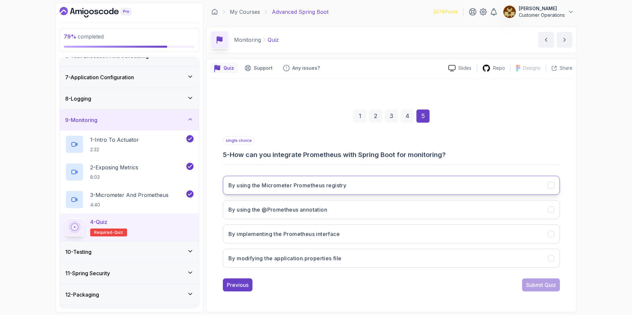
scroll to position [0, 0]
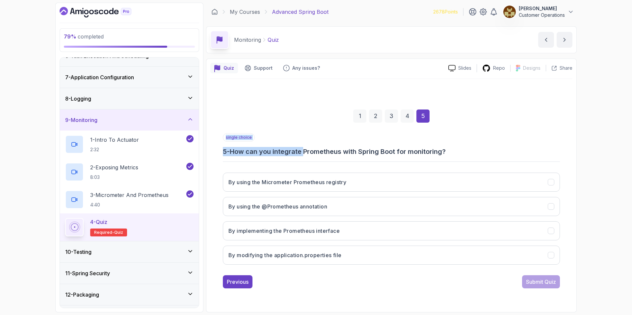
drag, startPoint x: 308, startPoint y: 155, endPoint x: 515, endPoint y: 161, distance: 207.5
click at [515, 161] on div "single choice 5 - How can you integrate Prometheus with Spring Boot for monitor…" at bounding box center [391, 201] width 337 height 137
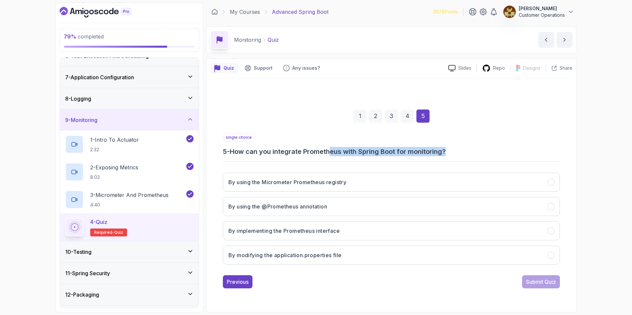
drag, startPoint x: 339, startPoint y: 155, endPoint x: 465, endPoint y: 153, distance: 125.8
click at [465, 153] on h3 "5 - How can you integrate Prometheus with Spring Boot for monitoring?" at bounding box center [391, 151] width 337 height 9
drag, startPoint x: 465, startPoint y: 153, endPoint x: 462, endPoint y: 156, distance: 4.4
click at [465, 153] on h3 "5 - How can you integrate Prometheus with Spring Boot for monitoring?" at bounding box center [391, 151] width 337 height 9
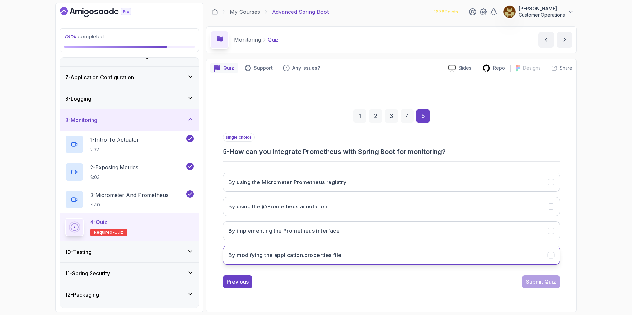
click at [378, 259] on button "By modifying the application.properties file" at bounding box center [391, 255] width 337 height 19
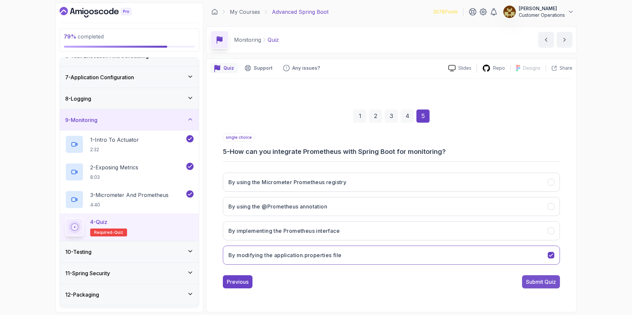
click at [534, 282] on div "Submit Quiz" at bounding box center [541, 282] width 30 height 8
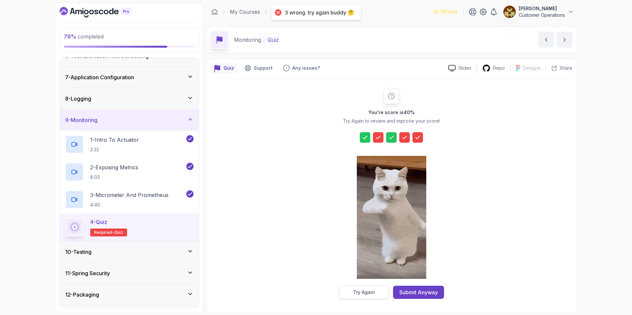
click at [379, 288] on button "Try Again" at bounding box center [364, 293] width 50 height 14
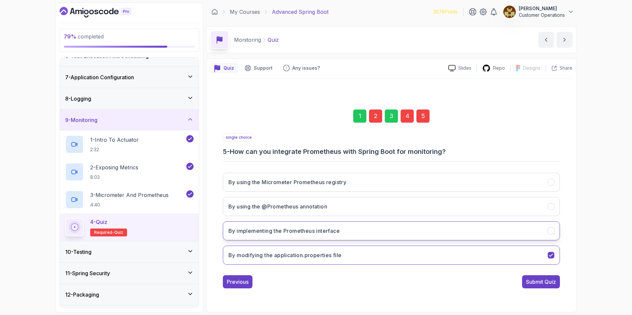
click at [353, 230] on button "By implementing the Prometheus interface" at bounding box center [391, 231] width 337 height 19
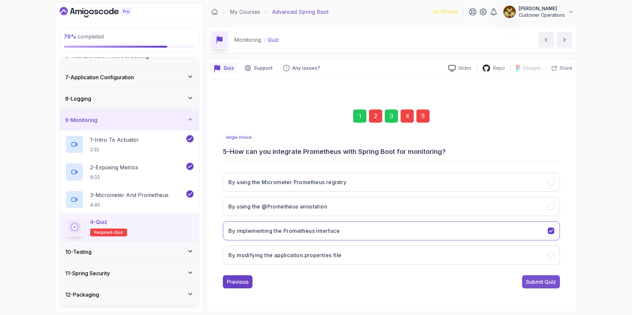
click at [549, 283] on div "Submit Quiz" at bounding box center [541, 282] width 30 height 8
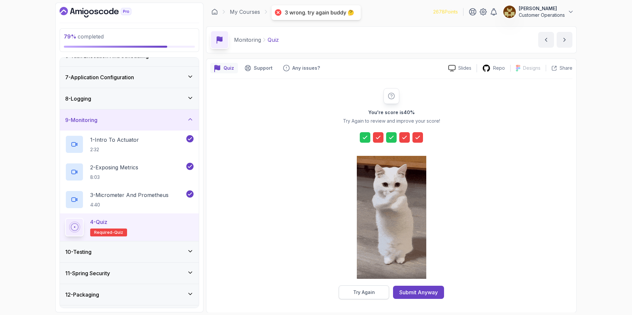
click at [375, 290] on button "Try Again" at bounding box center [364, 293] width 50 height 14
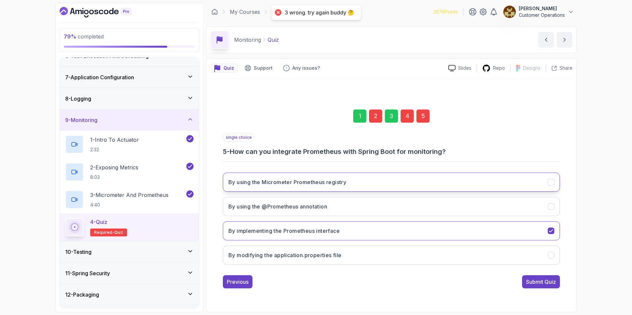
click at [351, 181] on button "By using the Micrometer Prometheus registry" at bounding box center [391, 182] width 337 height 19
click at [531, 284] on div "Submit Quiz" at bounding box center [541, 282] width 30 height 8
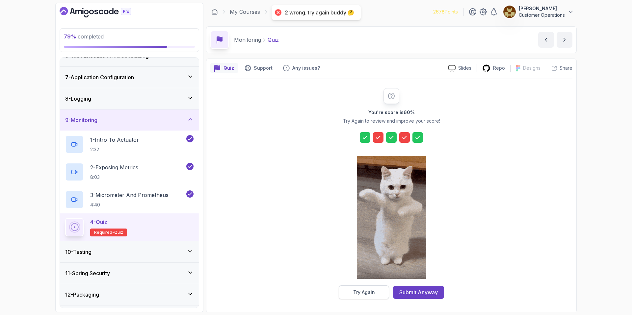
click at [377, 288] on button "Try Again" at bounding box center [364, 293] width 50 height 14
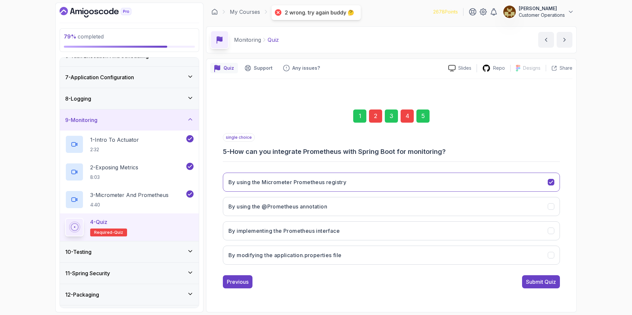
click at [406, 119] on div "4" at bounding box center [407, 116] width 13 height 13
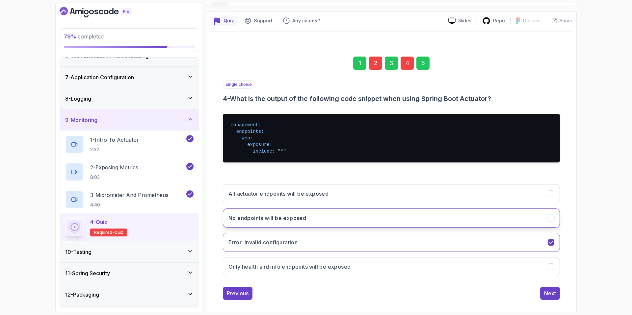
scroll to position [54, 0]
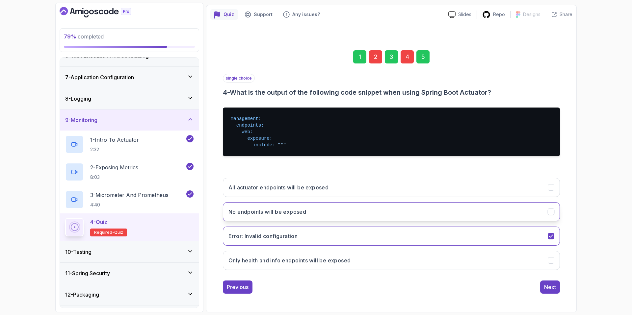
click at [392, 211] on button "No endpoints will be exposed" at bounding box center [391, 212] width 337 height 19
click at [552, 287] on div "Next" at bounding box center [550, 288] width 12 height 8
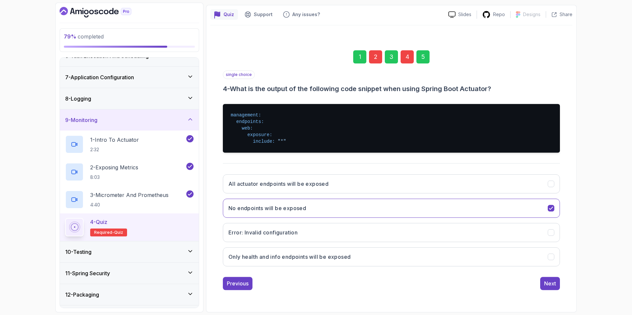
scroll to position [0, 0]
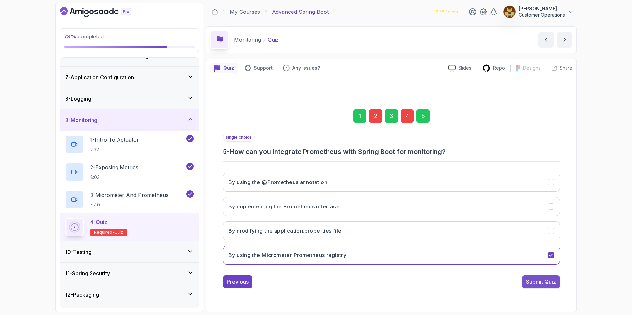
click at [537, 283] on div "Submit Quiz" at bounding box center [541, 282] width 30 height 8
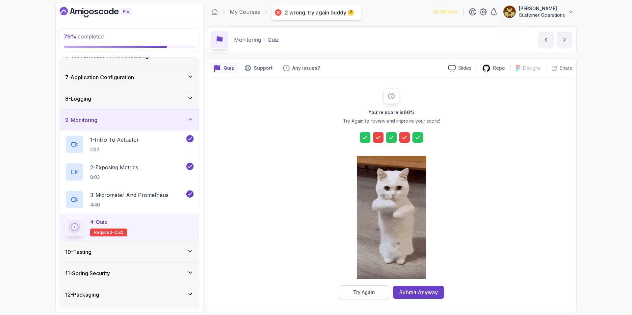
click at [370, 289] on div "Try Again" at bounding box center [364, 292] width 22 height 7
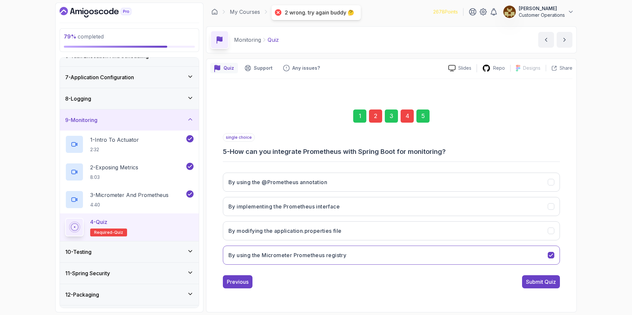
click at [410, 114] on div "4" at bounding box center [407, 116] width 13 height 13
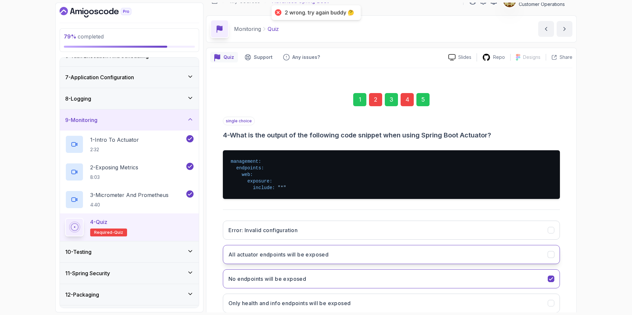
scroll to position [54, 0]
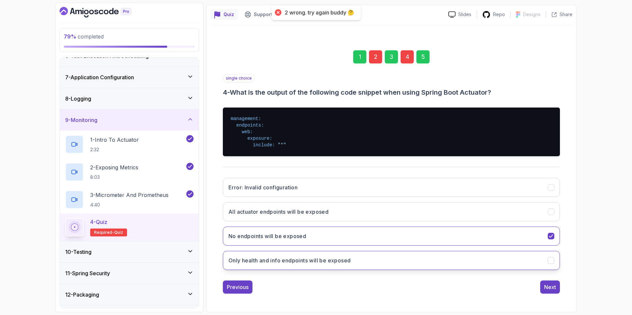
click at [341, 261] on h3 "Only health and info endpoints will be exposed" at bounding box center [290, 261] width 122 height 8
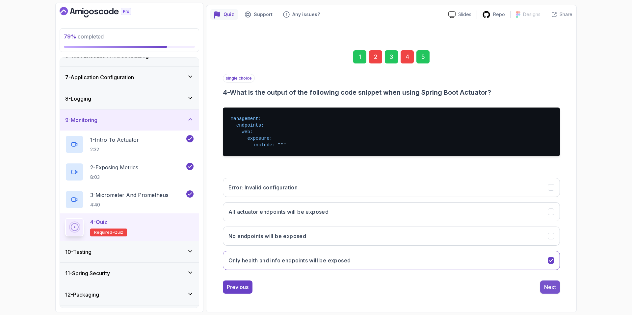
click at [546, 294] on button "Next" at bounding box center [550, 287] width 20 height 13
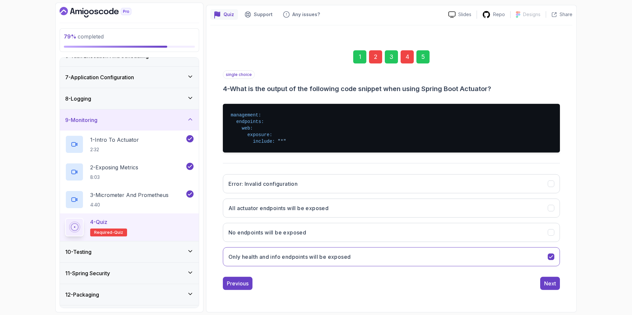
scroll to position [0, 0]
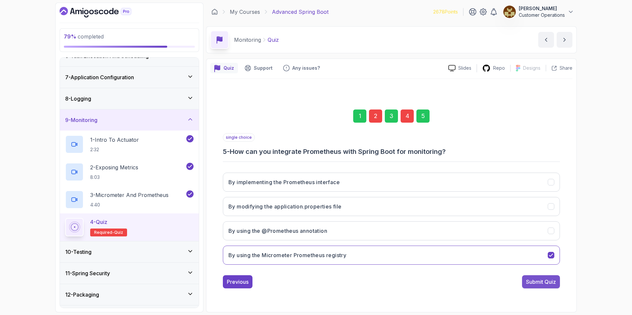
click at [537, 284] on div "Submit Quiz" at bounding box center [541, 282] width 30 height 8
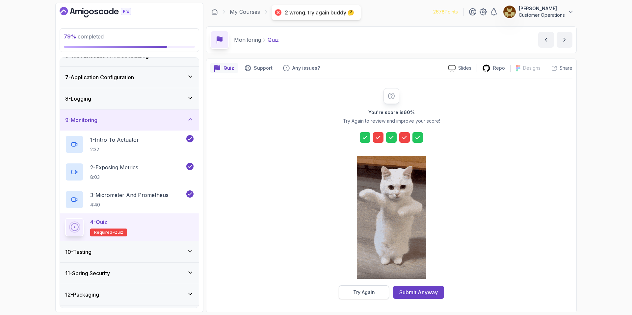
click at [381, 295] on button "Try Again" at bounding box center [364, 293] width 50 height 14
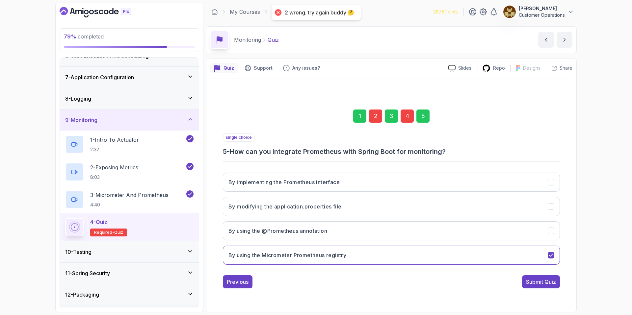
click at [414, 110] on div "1 2 3 4 5" at bounding box center [391, 116] width 337 height 34
click at [412, 113] on div "4" at bounding box center [407, 116] width 13 height 13
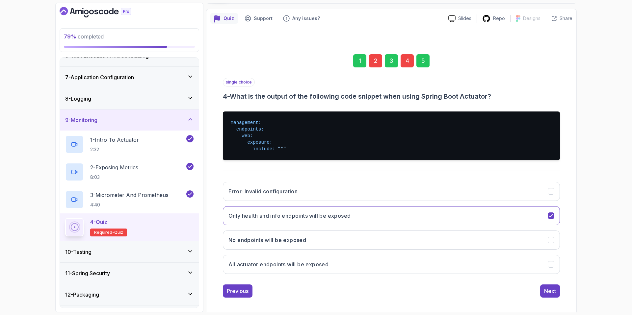
scroll to position [54, 0]
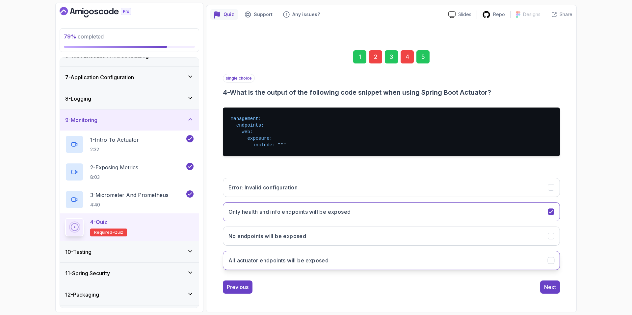
click at [365, 257] on button "All actuator endpoints will be exposed" at bounding box center [391, 260] width 337 height 19
click at [544, 288] on div "Next" at bounding box center [550, 288] width 12 height 8
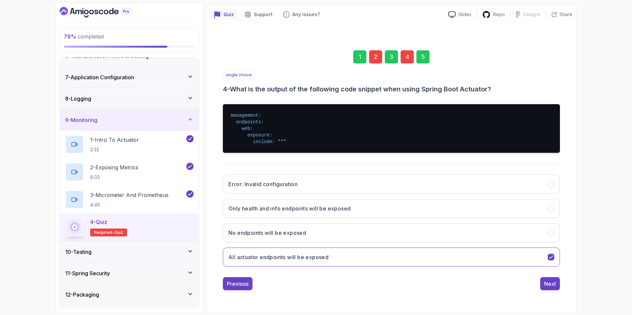
scroll to position [0, 0]
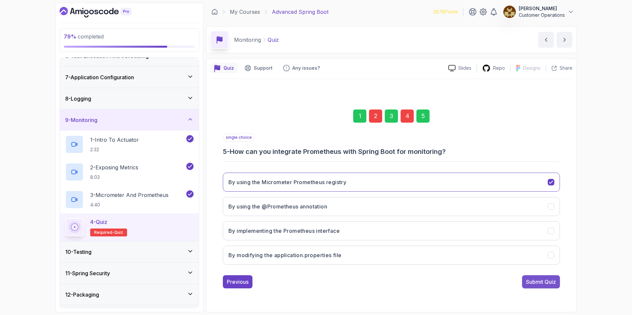
click at [529, 285] on div "Submit Quiz" at bounding box center [541, 282] width 30 height 8
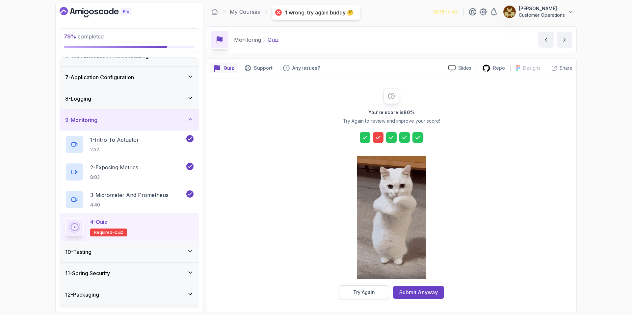
click at [369, 290] on div "Try Again" at bounding box center [364, 292] width 22 height 7
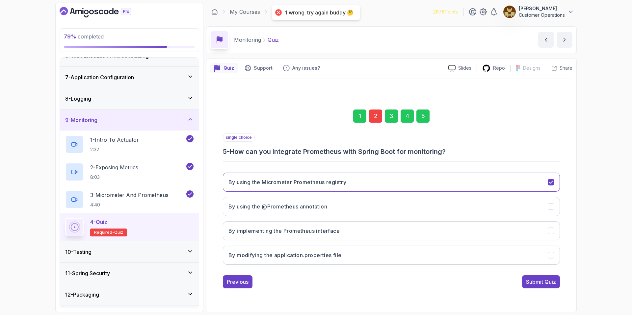
click at [373, 111] on div "2" at bounding box center [375, 116] width 13 height 13
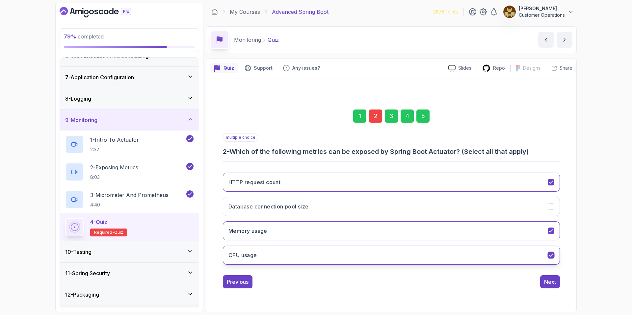
click at [369, 262] on button "CPU usage" at bounding box center [391, 255] width 337 height 19
click at [542, 291] on div "1 2 3 4 5 multiple choice 2 - Which of the following metrics can be exposed by …" at bounding box center [391, 194] width 362 height 200
click at [548, 284] on div "Next" at bounding box center [550, 282] width 12 height 8
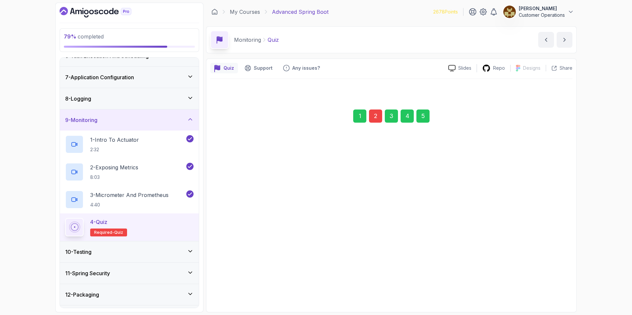
click at [422, 112] on div "5" at bounding box center [423, 116] width 13 height 13
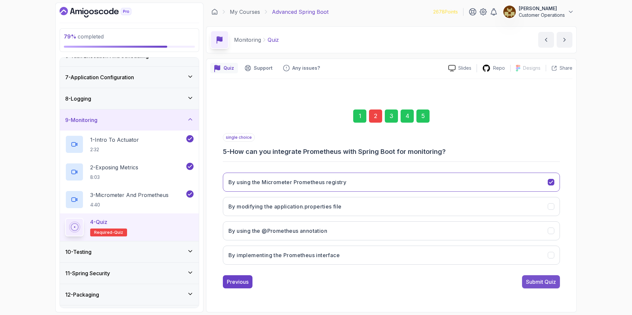
click at [535, 282] on div "Submit Quiz" at bounding box center [541, 282] width 30 height 8
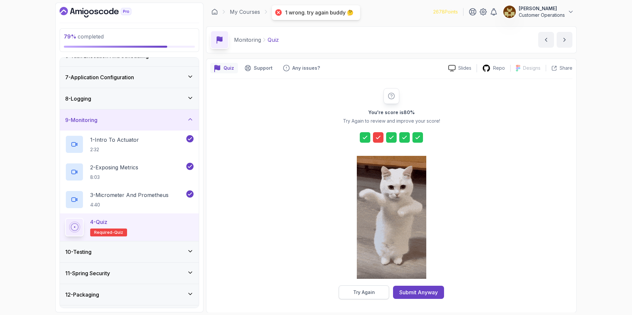
click at [362, 298] on button "Try Again" at bounding box center [364, 293] width 50 height 14
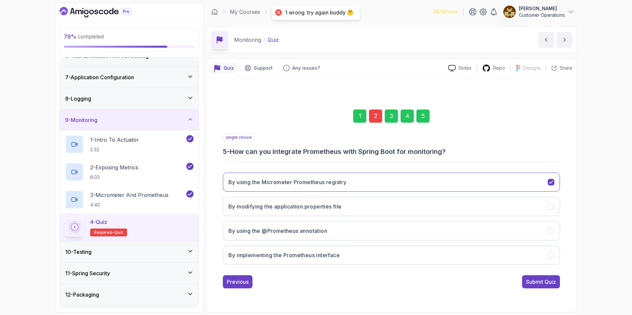
click at [379, 113] on div "2" at bounding box center [375, 116] width 13 height 13
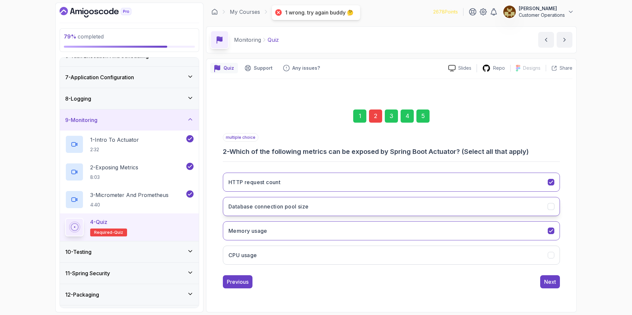
click at [350, 198] on button "Database connection pool size" at bounding box center [391, 206] width 337 height 19
click at [366, 256] on button "CPU usage" at bounding box center [391, 255] width 337 height 19
click at [541, 286] on button "Next" at bounding box center [550, 282] width 20 height 13
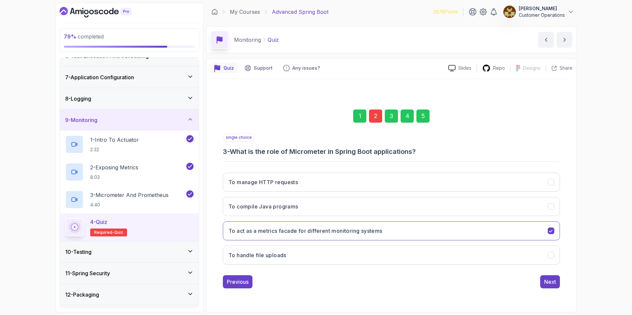
click at [428, 113] on div "5" at bounding box center [423, 116] width 13 height 13
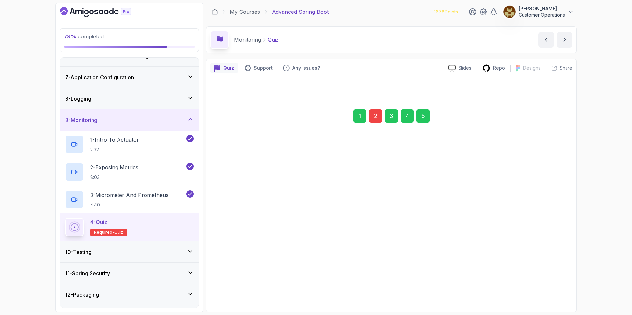
click at [542, 280] on div "Submit Quiz" at bounding box center [541, 282] width 30 height 8
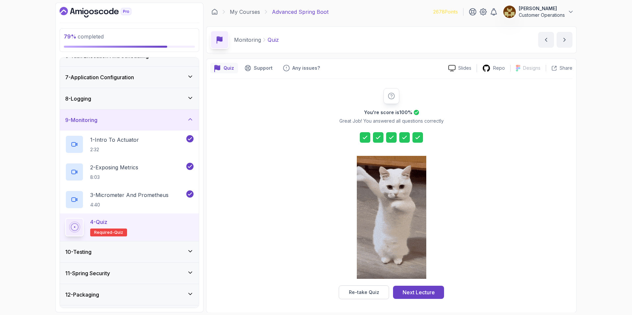
click at [132, 125] on div "9 - Monitoring" at bounding box center [129, 120] width 139 height 21
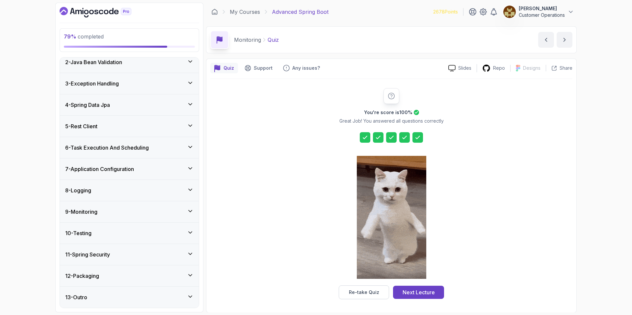
scroll to position [0, 0]
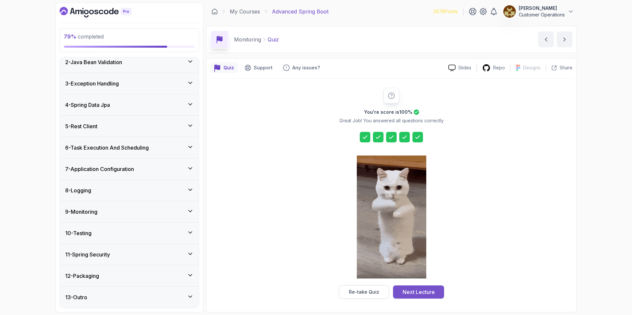
click at [423, 290] on div "Next Lecture" at bounding box center [419, 292] width 32 height 8
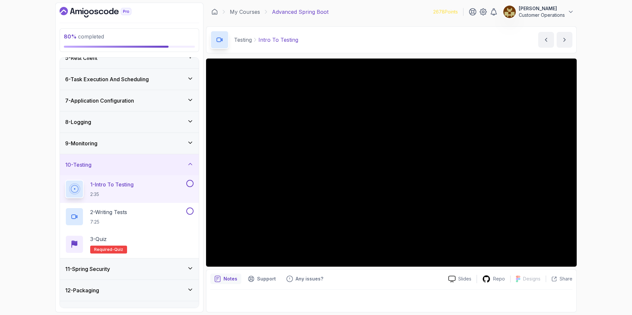
scroll to position [110, 0]
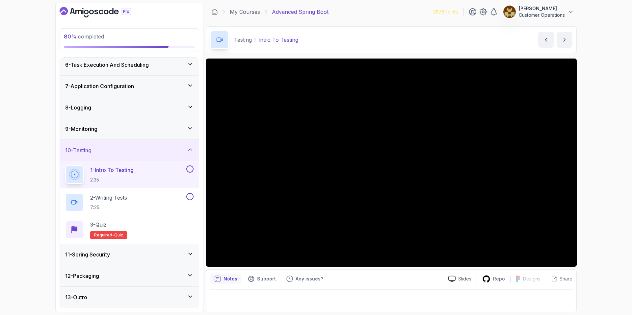
click at [118, 143] on div "10 - Testing" at bounding box center [129, 150] width 139 height 21
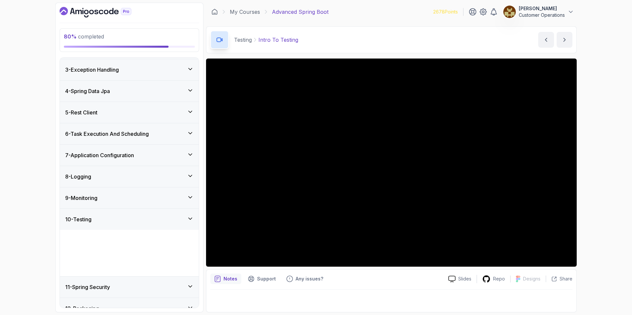
scroll to position [27, 0]
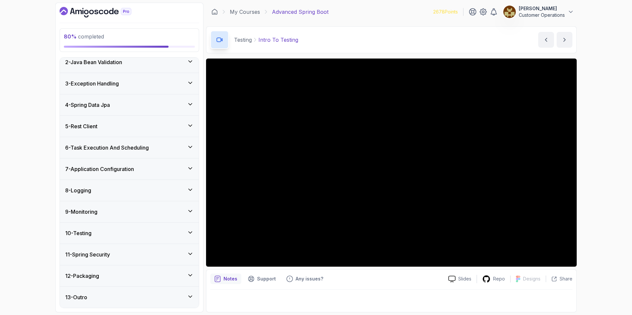
click at [132, 256] on div "11 - Spring Security" at bounding box center [129, 255] width 128 height 8
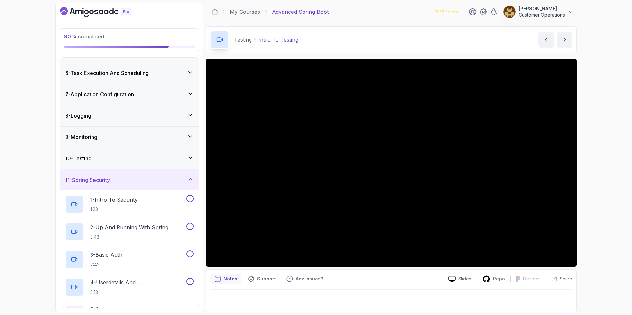
scroll to position [193, 0]
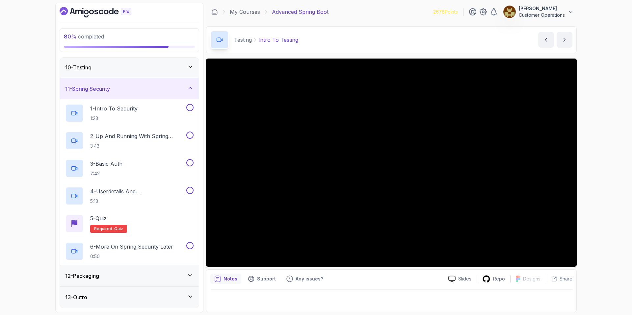
click at [124, 89] on div "11 - Spring Security" at bounding box center [129, 89] width 128 height 8
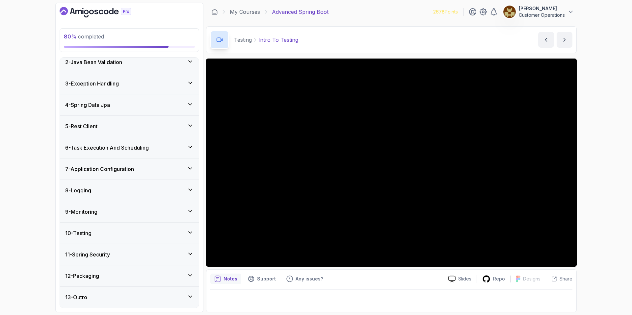
scroll to position [27, 0]
